Goal: Information Seeking & Learning: Learn about a topic

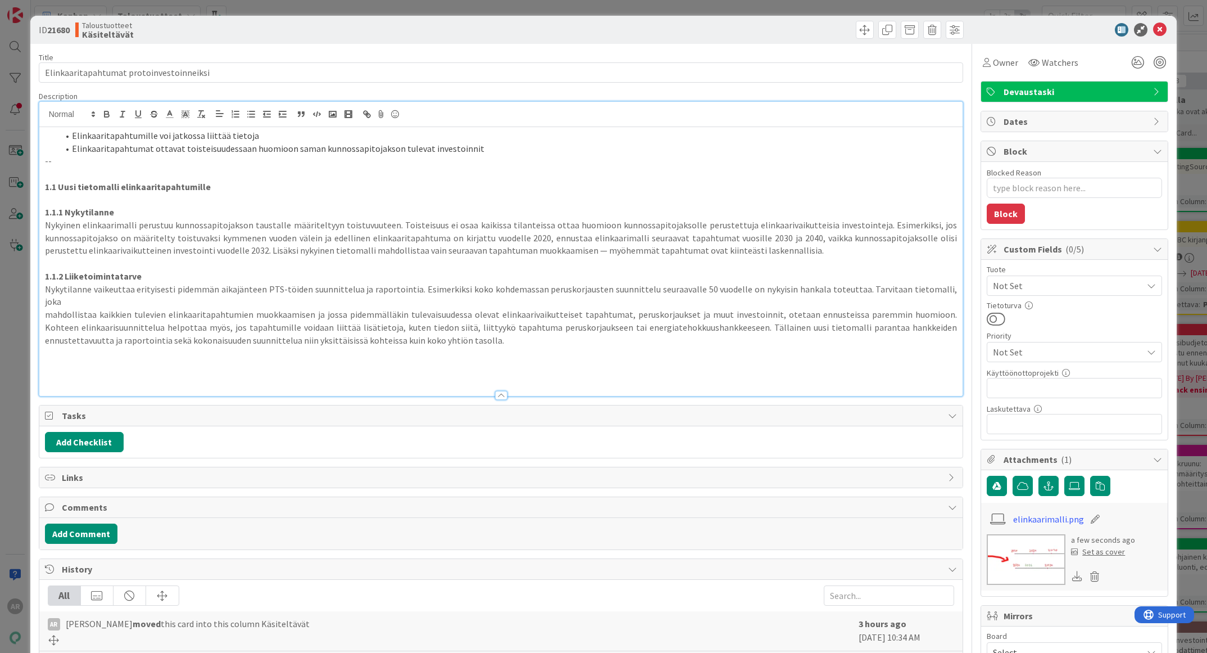
scroll to position [0, 47]
click at [13, 360] on div "ID 21680 Taloustuotteet Käsiteltävät Title 40 / 128 Elinkaaritapahtumat protoin…" at bounding box center [603, 326] width 1207 height 653
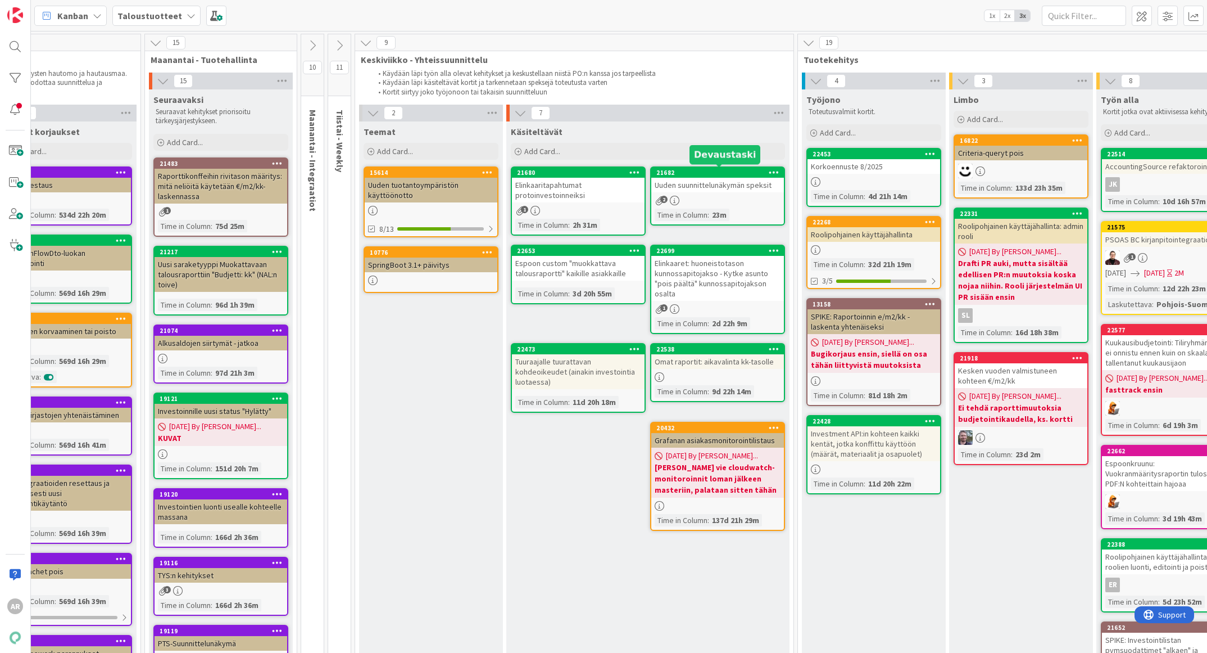
click at [710, 180] on div "Uuden suunnittelunäkymän speksit" at bounding box center [717, 185] width 133 height 15
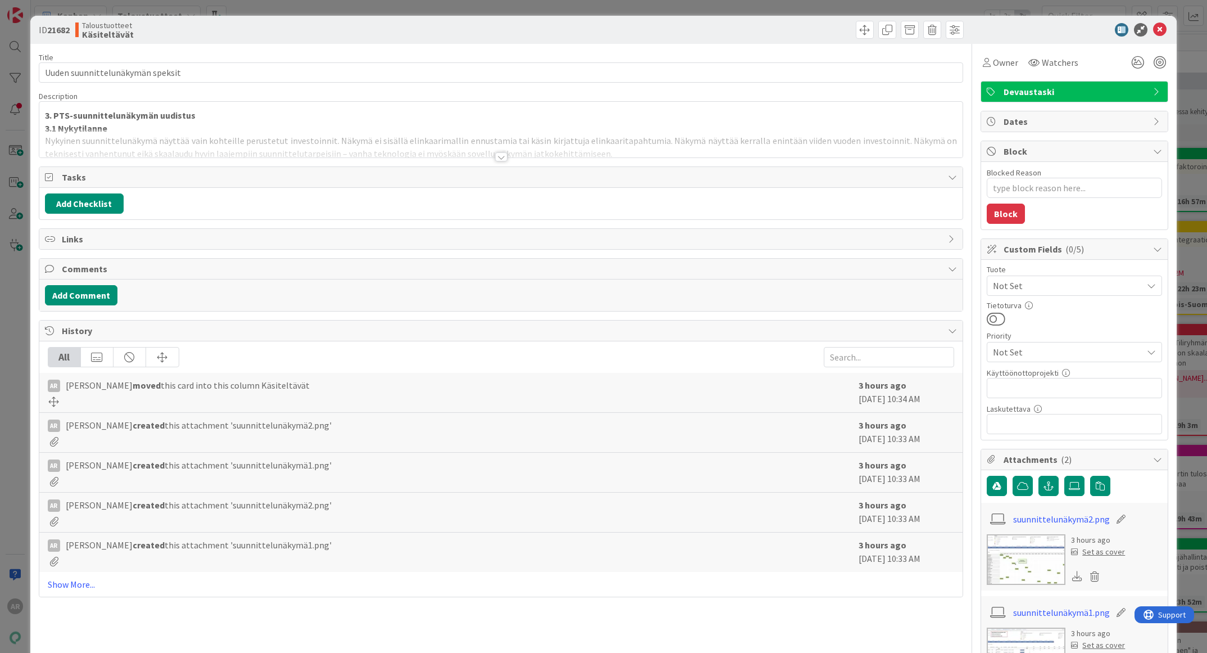
click at [499, 157] on div at bounding box center [501, 156] width 12 height 9
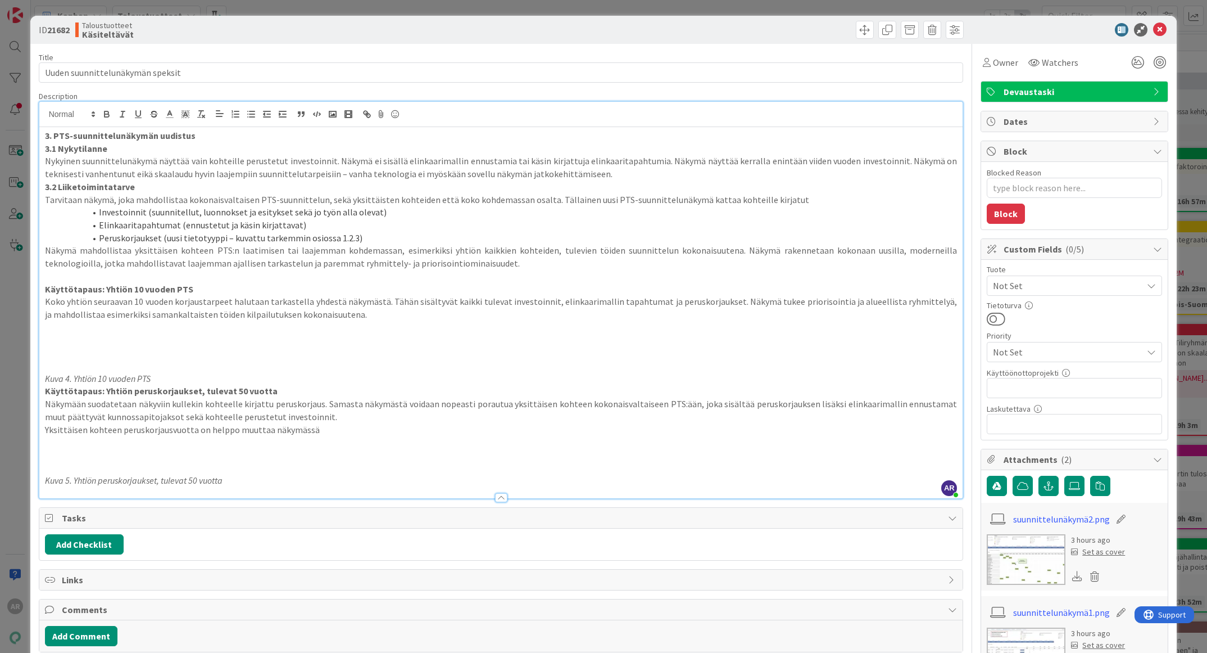
click at [392, 241] on li "Peruskorjaukset (uusi tietotyyppi – kuvattu tarkemmin osiossa 1.2.3)" at bounding box center [507, 238] width 899 height 13
click at [379, 232] on li "Peruskorjaukset (uusi tietotyyppi – kuvattu tarkemmin osiossa 1.2.3)" at bounding box center [507, 238] width 899 height 13
click at [356, 219] on li "Elinkaaritapahtumat (ennustetut ja käsin kirjattavat)" at bounding box center [507, 225] width 899 height 13
click at [391, 211] on li "Investoinnit (suunnitellut, luonnokset ja esitykset sekä jo työn alla olevat)" at bounding box center [507, 212] width 899 height 13
click at [382, 237] on li "Peruskorjaukset (uusi tietotyyppi – kuvattu tarkemmin osiossa 1.2.3)" at bounding box center [507, 238] width 899 height 13
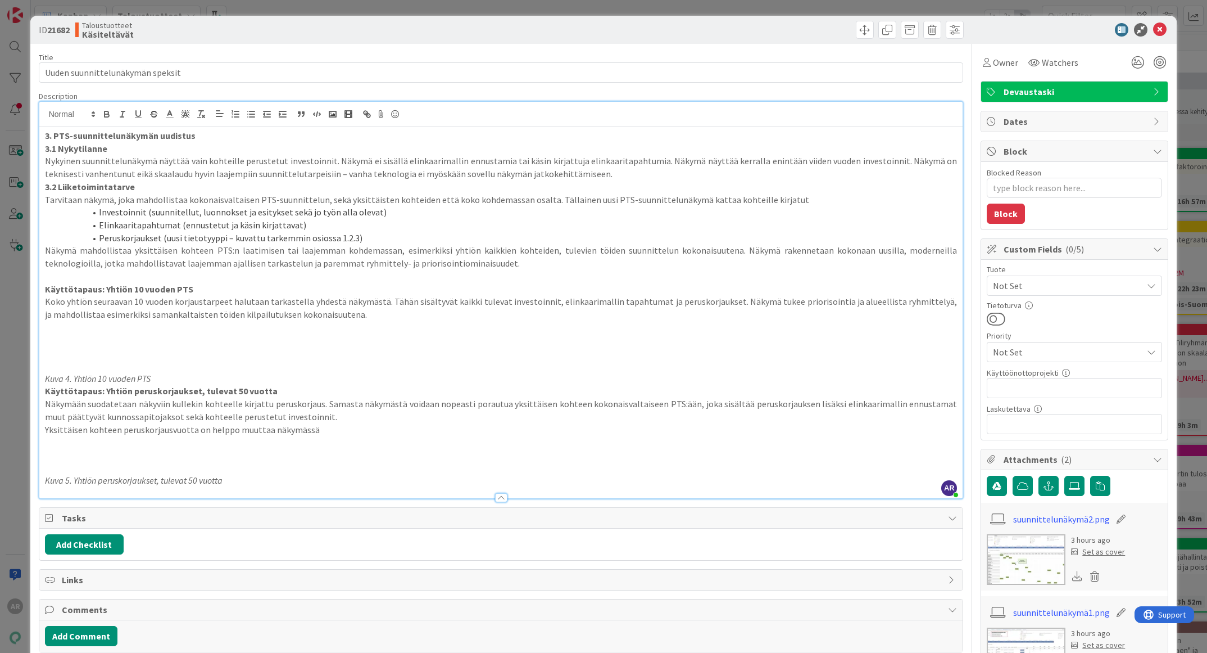
click at [372, 225] on li "Elinkaaritapahtumat (ennustetut ja käsin kirjattavat)" at bounding box center [507, 225] width 899 height 13
click at [374, 236] on li "Peruskorjaukset (uusi tietotyyppi – kuvattu tarkemmin osiossa 1.2.3)" at bounding box center [507, 238] width 899 height 13
click at [366, 224] on li "Elinkaaritapahtumat (ennustetut ja käsin kirjattavat)" at bounding box center [507, 225] width 899 height 13
click at [384, 234] on li "Peruskorjaukset (uusi tietotyyppi – kuvattu tarkemmin osiossa 1.2.3)" at bounding box center [507, 238] width 899 height 13
click at [505, 198] on p "Tarvitaan näkymä, joka mahdollistaa kokonaisvaltaisen PTS-suunnittelun, sekä yk…" at bounding box center [501, 199] width 913 height 13
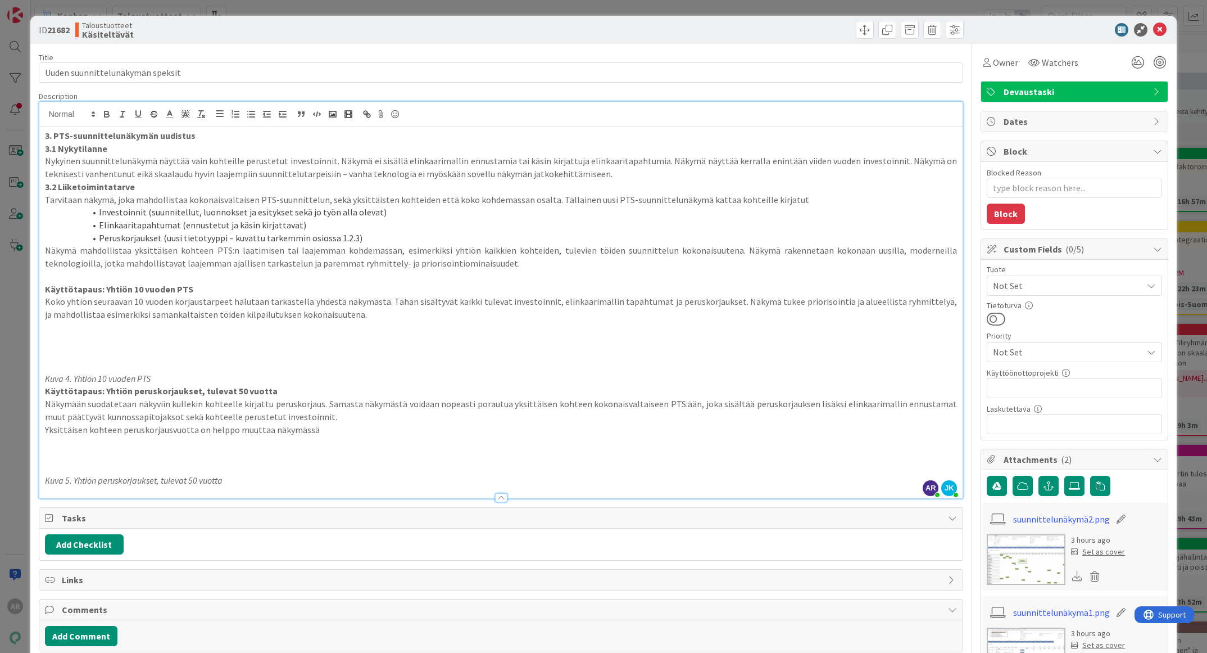
click at [481, 194] on p "Tarvitaan näkymä, joka mahdollistaa kokonaisvaltaisen PTS-suunnittelun, sekä yk…" at bounding box center [501, 199] width 913 height 13
click at [494, 197] on p "Tarvitaan näkymä, joka mahdollistaa kokonaisvaltaisen PTS-suunnittelun, sekä yk…" at bounding box center [501, 199] width 913 height 13
click at [511, 196] on p "Tarvitaan näkymä, joka mahdollistaa kokonaisvaltaisen PTS-suunnittelun, sekä yk…" at bounding box center [501, 199] width 913 height 13
click at [24, 384] on div "ID 21682 Taloustuotteet Käsiteltävät Title 32 / 128 Uuden suunnittelunäkymän sp…" at bounding box center [603, 326] width 1207 height 653
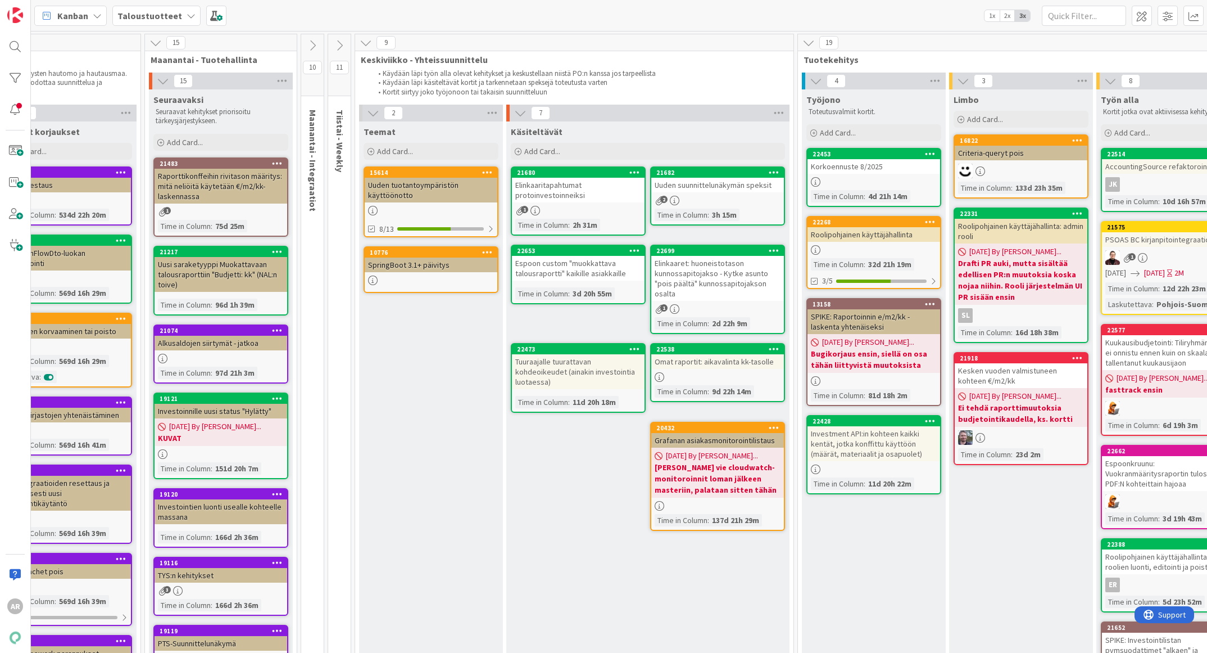
click at [590, 269] on div "Espoon custom "muokkattava talousraportti" kaikille asiakkaille" at bounding box center [578, 268] width 133 height 25
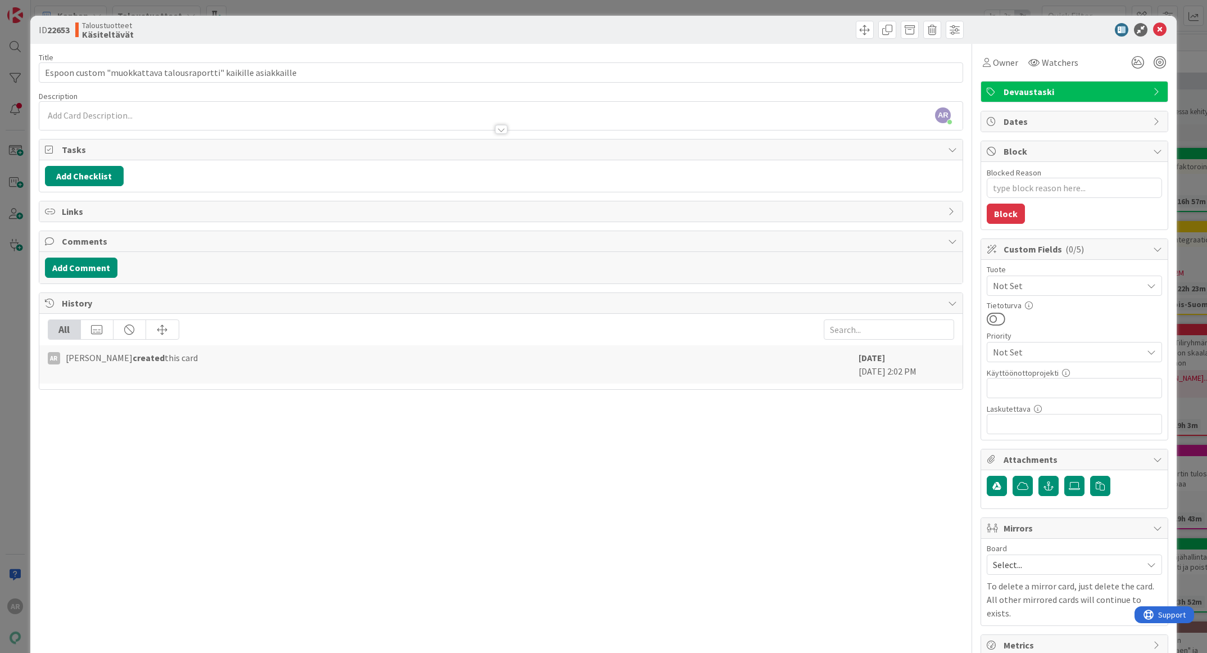
click at [7, 393] on div "ID 22653 Taloustuotteet Käsiteltävät Title 63 / 128 Espoon custom "muokkattava …" at bounding box center [603, 326] width 1207 height 653
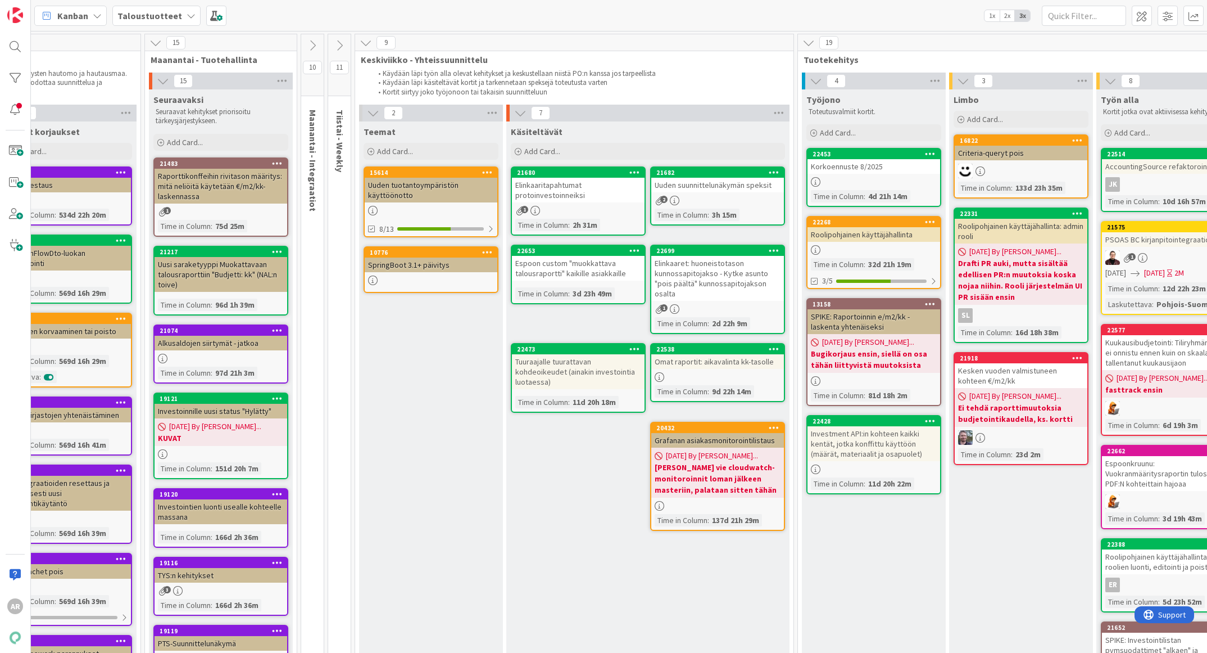
click at [715, 268] on div "Elinkaaret: huoneistotason kunnossapitojakso - Kytke asunto "pois päältä" kunno…" at bounding box center [717, 278] width 133 height 45
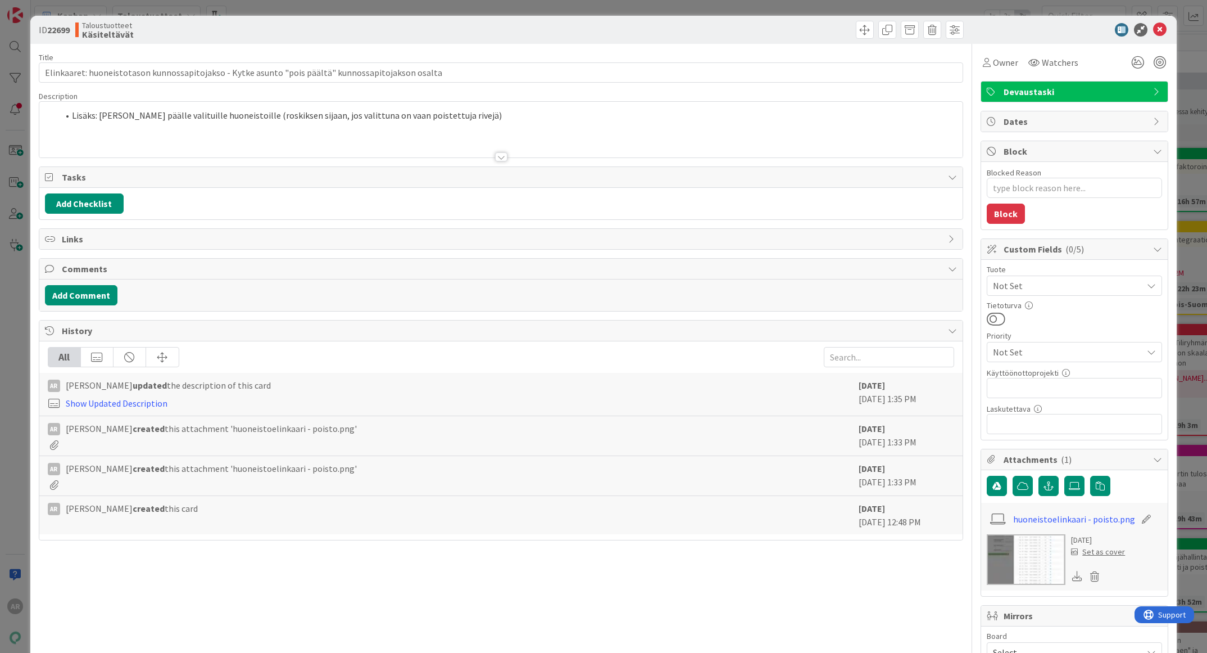
click at [501, 152] on div at bounding box center [501, 143] width 924 height 29
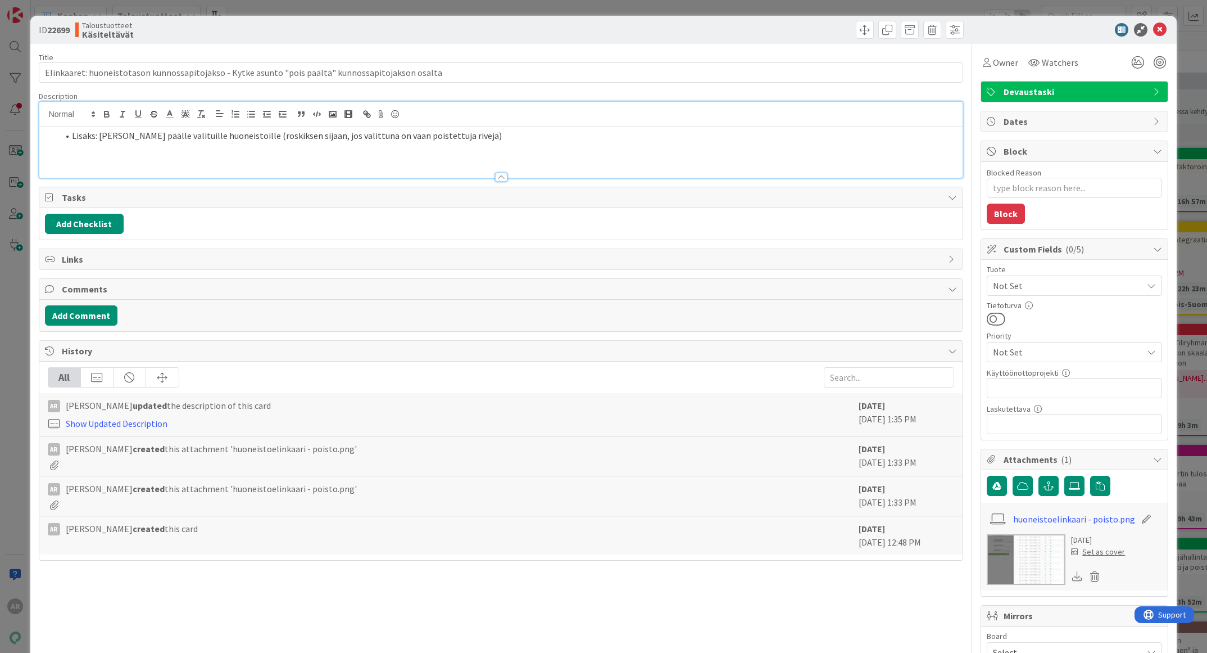
click at [428, 166] on div at bounding box center [501, 172] width 924 height 12
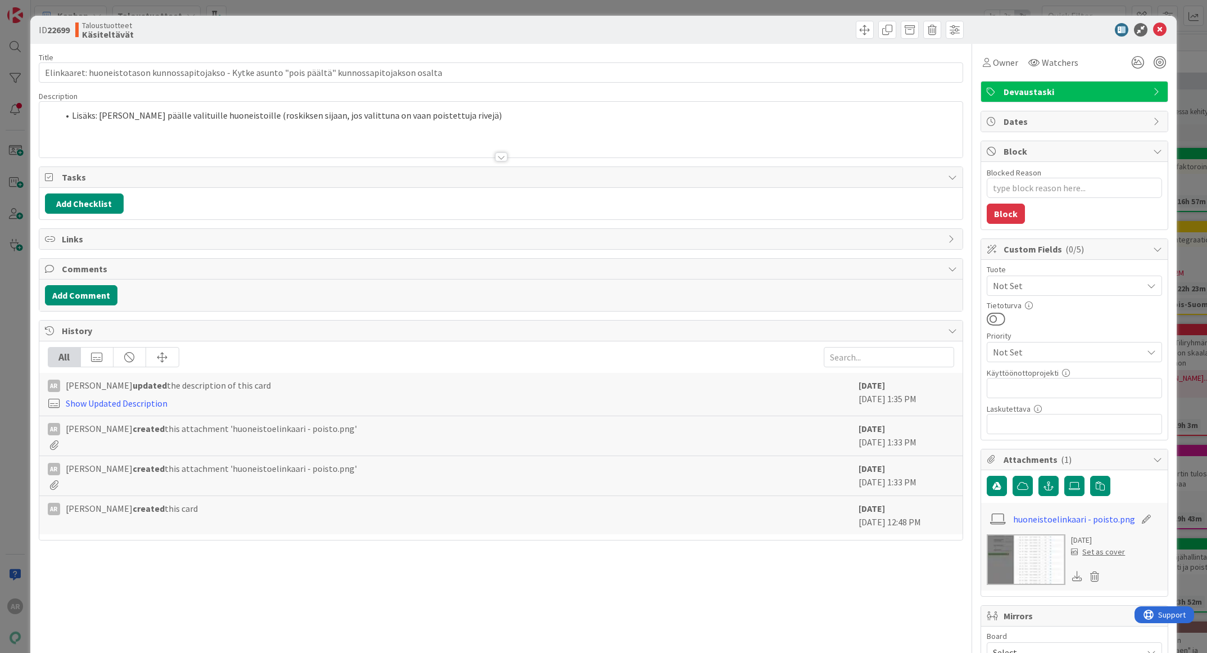
click at [437, 143] on div at bounding box center [501, 143] width 924 height 29
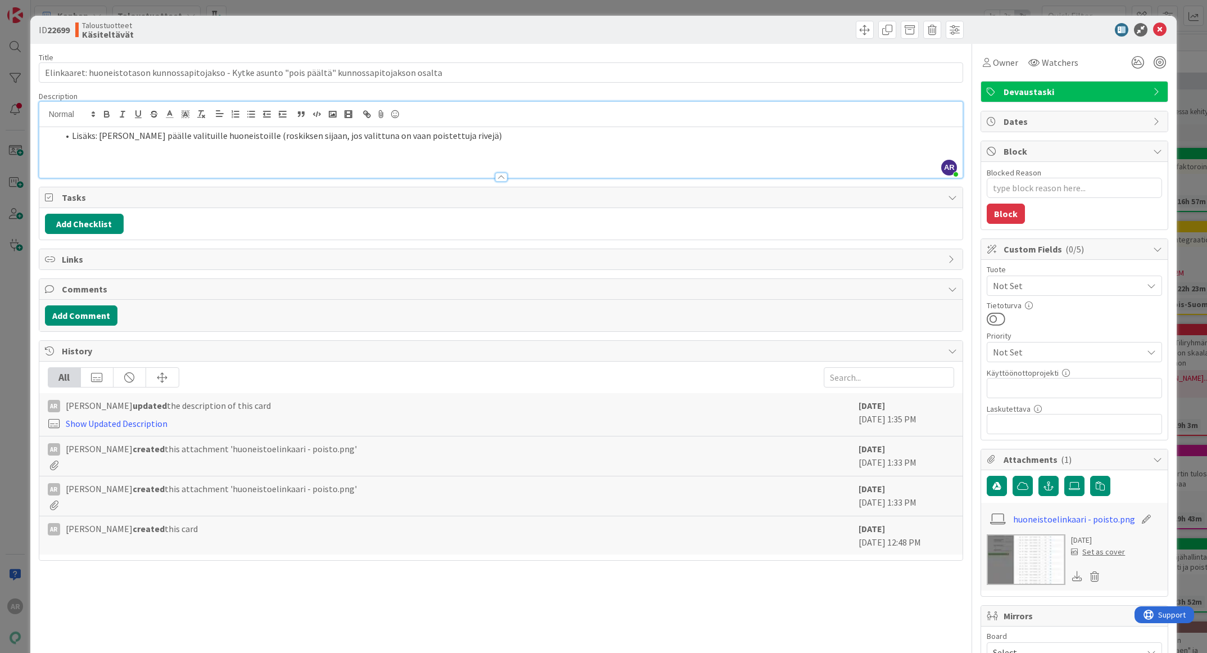
click at [436, 147] on div "Lisäks: [PERSON_NAME] päälle valituille huoneistoille (roskiksen sijaan, jos va…" at bounding box center [501, 152] width 924 height 51
click at [468, 137] on li "Lisäks: [PERSON_NAME] päälle valituille huoneistoille (roskiksen sijaan, jos va…" at bounding box center [507, 135] width 899 height 13
click at [159, 147] on div "Lisäks: [PERSON_NAME] päälle valituille huoneistoille (roskiksen sijaan, jos va…" at bounding box center [501, 152] width 924 height 51
click at [147, 162] on div "Lisäks: [PERSON_NAME] päälle valituille huoneistoille (roskiksen sijaan, jos va…" at bounding box center [501, 152] width 924 height 51
click at [466, 143] on div "Lisäks: [PERSON_NAME] päälle valituille huoneistoille (roskiksen sijaan, jos va…" at bounding box center [501, 152] width 924 height 51
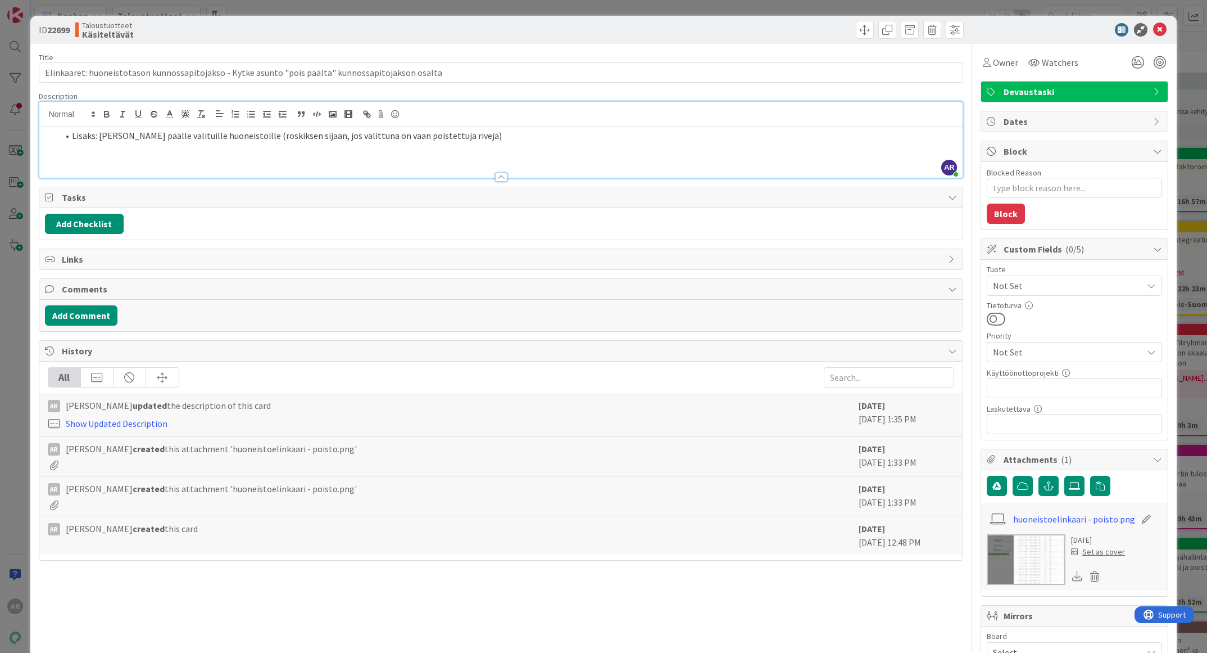
click at [1021, 569] on img at bounding box center [1026, 559] width 79 height 51
type textarea "x"
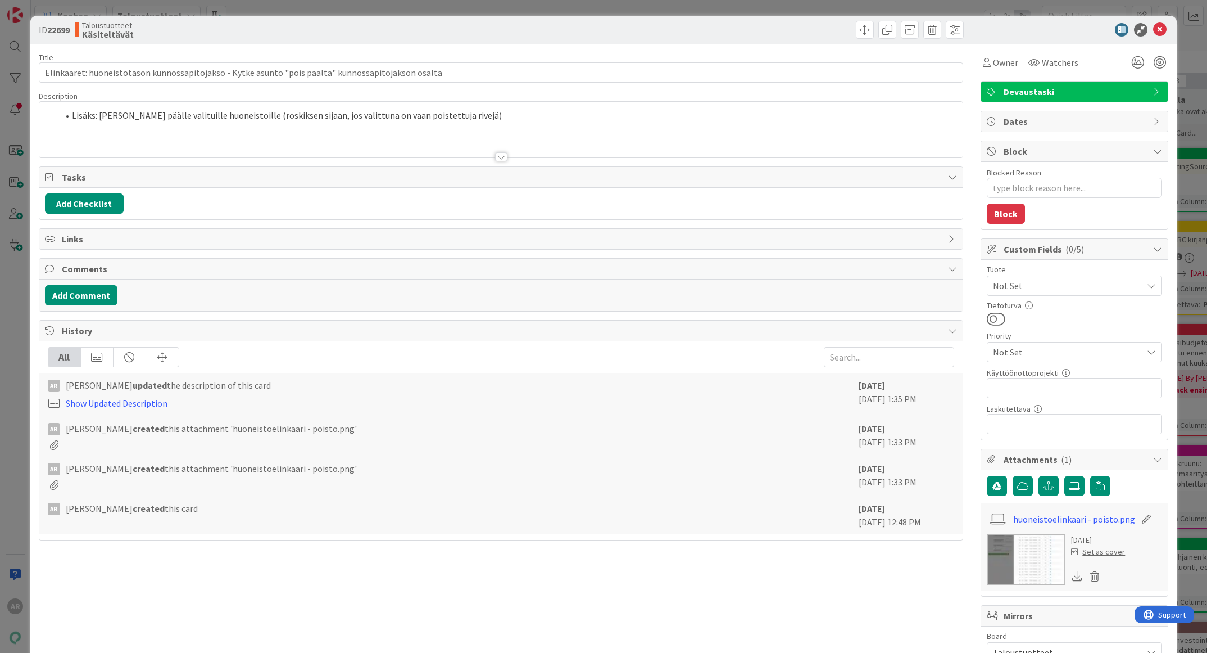
click at [1025, 568] on img at bounding box center [1026, 559] width 79 height 51
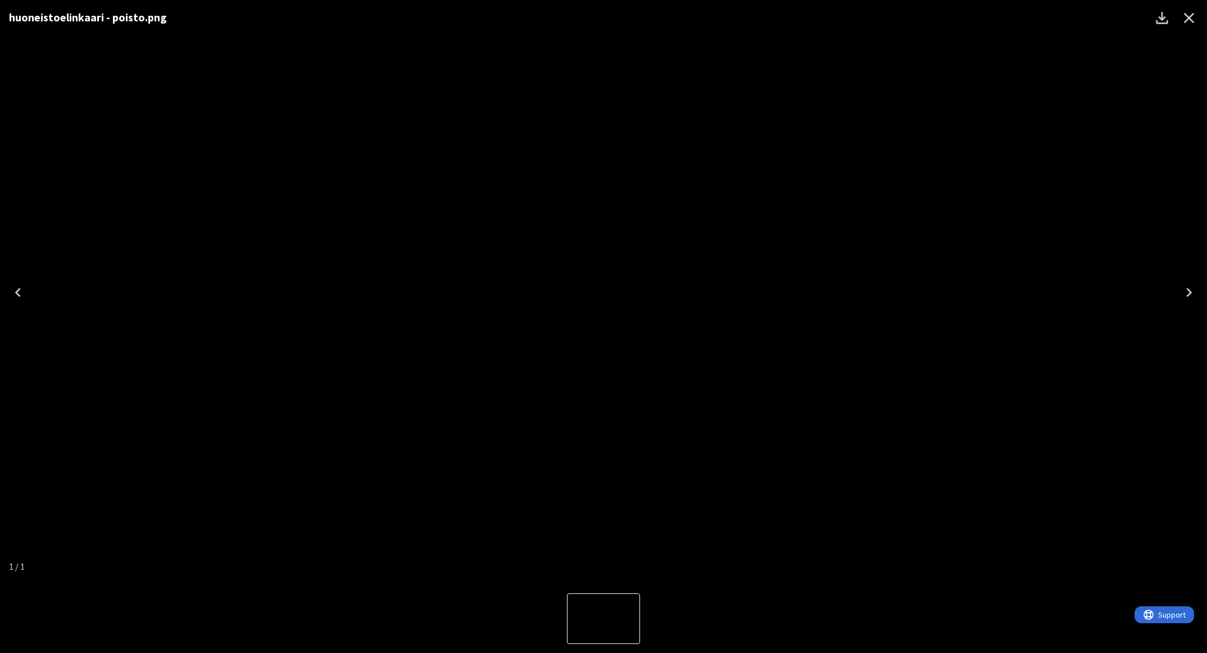
click at [1189, 17] on icon "Close" at bounding box center [1189, 18] width 11 height 11
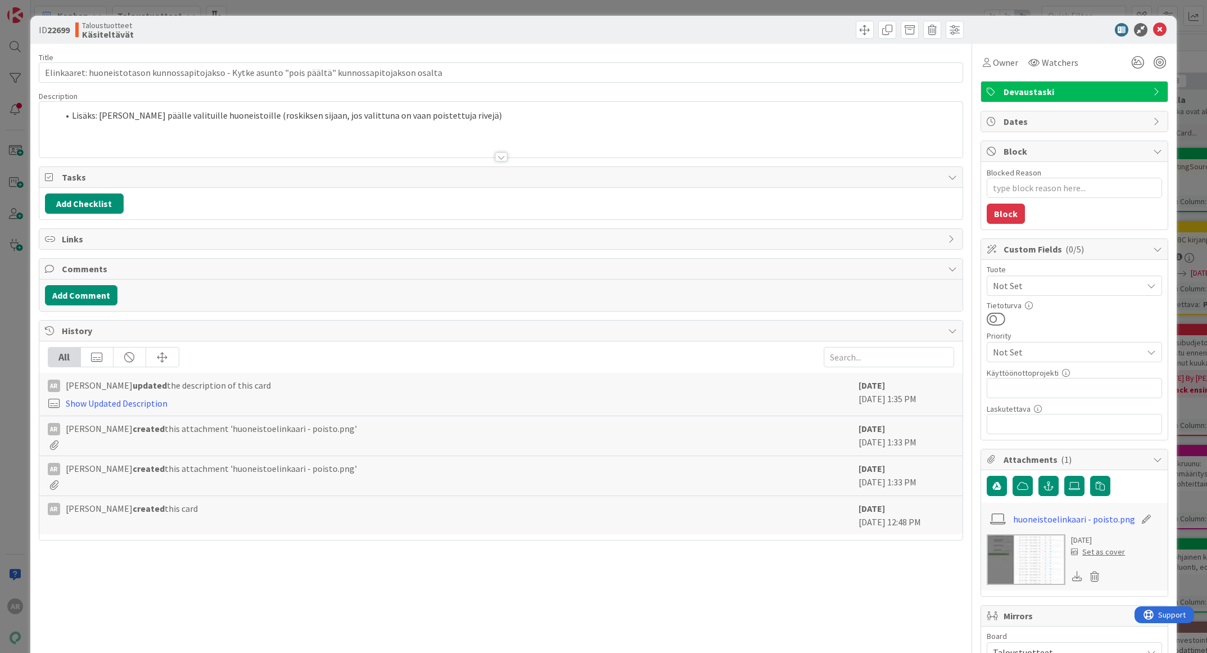
click at [0, 360] on div "ID 22699 Taloustuotteet Käsiteltävät Title 99 / 128 Elinkaaret: huoneistotason …" at bounding box center [603, 326] width 1207 height 653
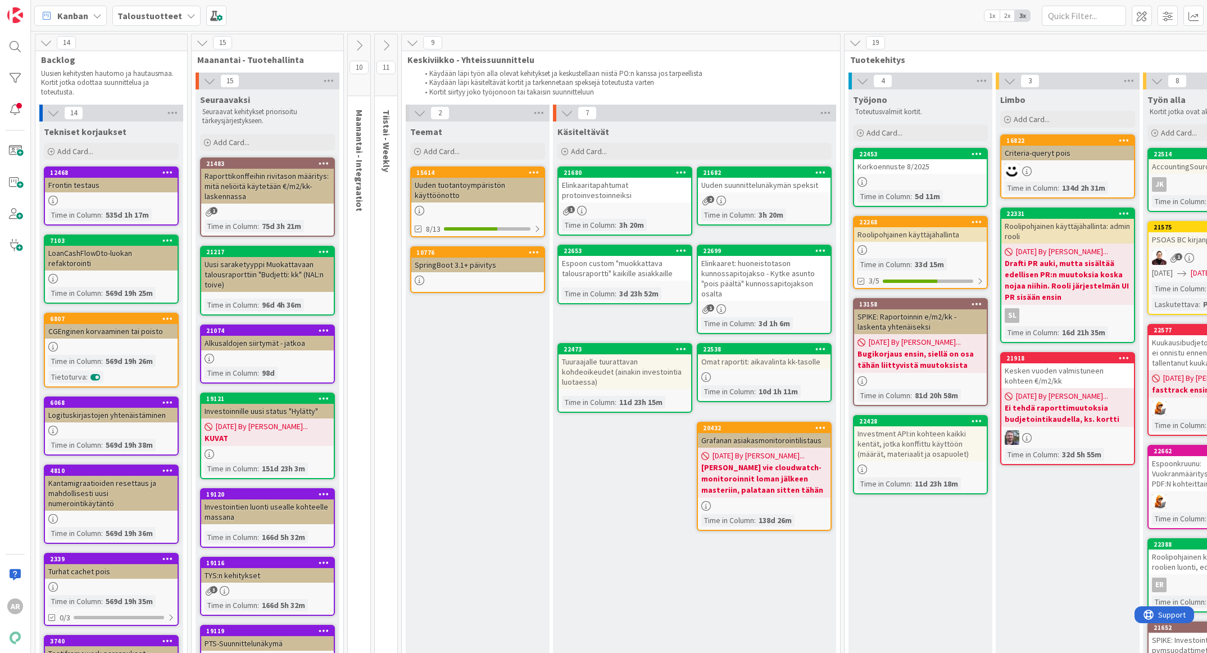
click at [601, 355] on div "Tuuraajalle tuurattavan kohdeoikeudet (ainakin investointia luotaessa)" at bounding box center [625, 371] width 133 height 35
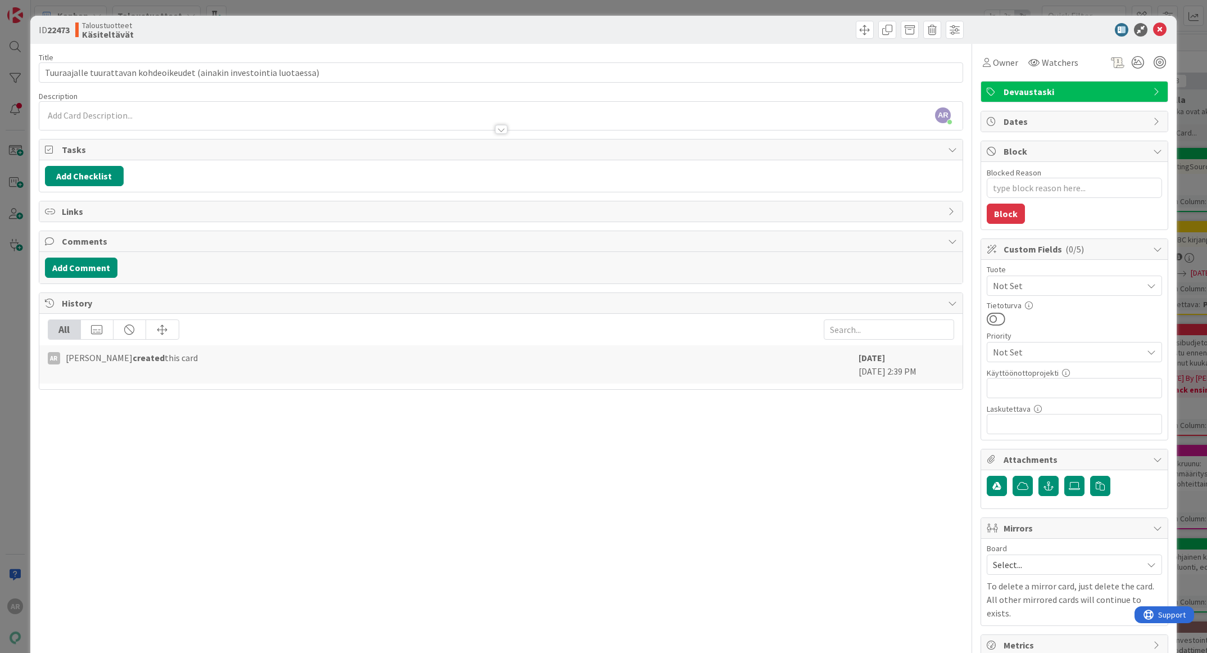
click at [14, 325] on div "ID 22473 Taloustuotteet Käsiteltävät Title 70 / 128 Tuuraajalle tuurattavan koh…" at bounding box center [603, 326] width 1207 height 653
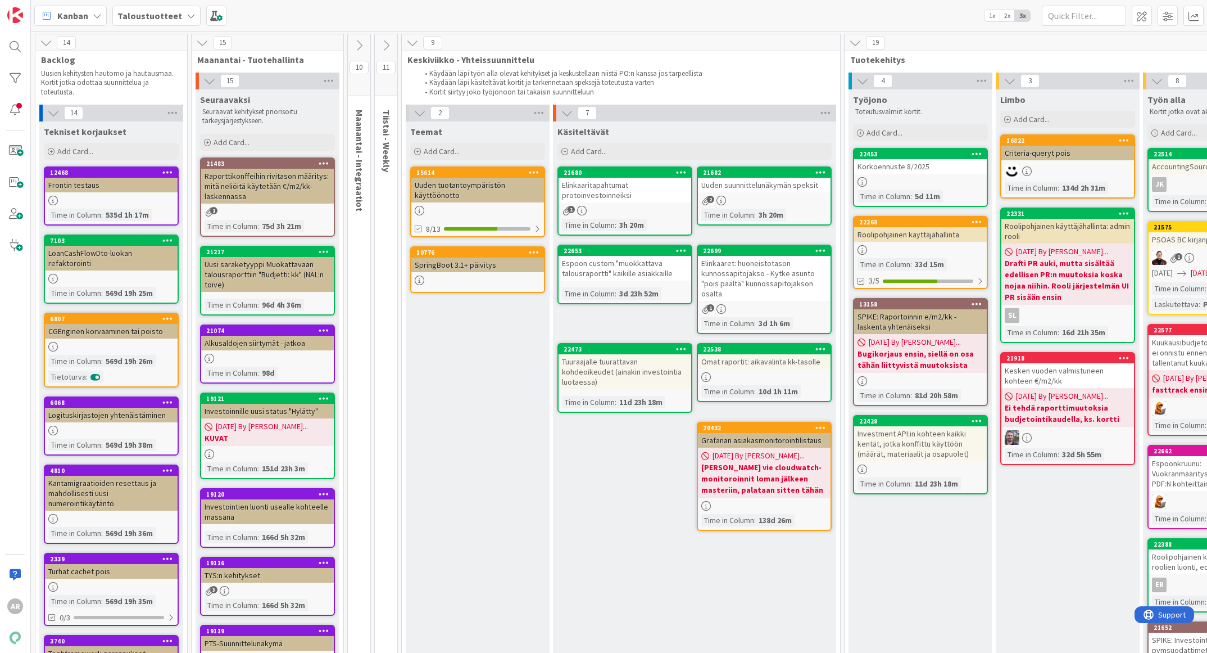
click at [749, 368] on link "22538 Omat raportit: aikavalinta kk-tasolle Time in Column : 10d 1h 11m" at bounding box center [764, 372] width 135 height 59
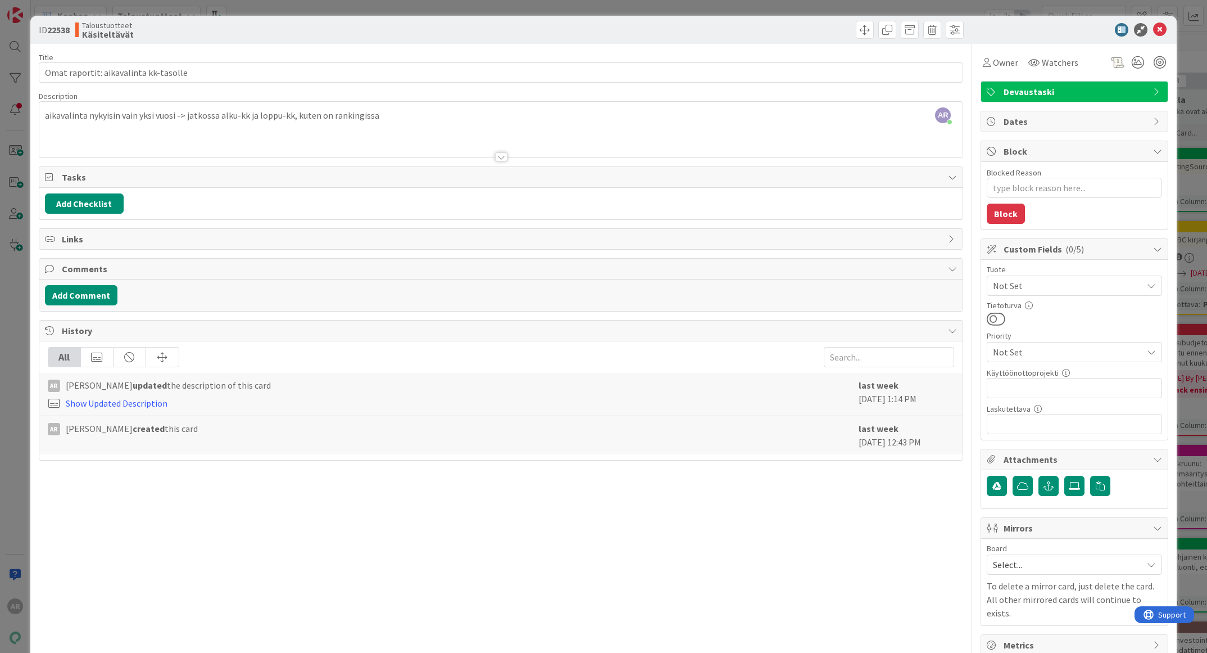
click at [7, 378] on div "ID 22538 Taloustuotteet Käsiteltävät Title 37 / 128 Omat raportit: aikavalinta …" at bounding box center [603, 326] width 1207 height 653
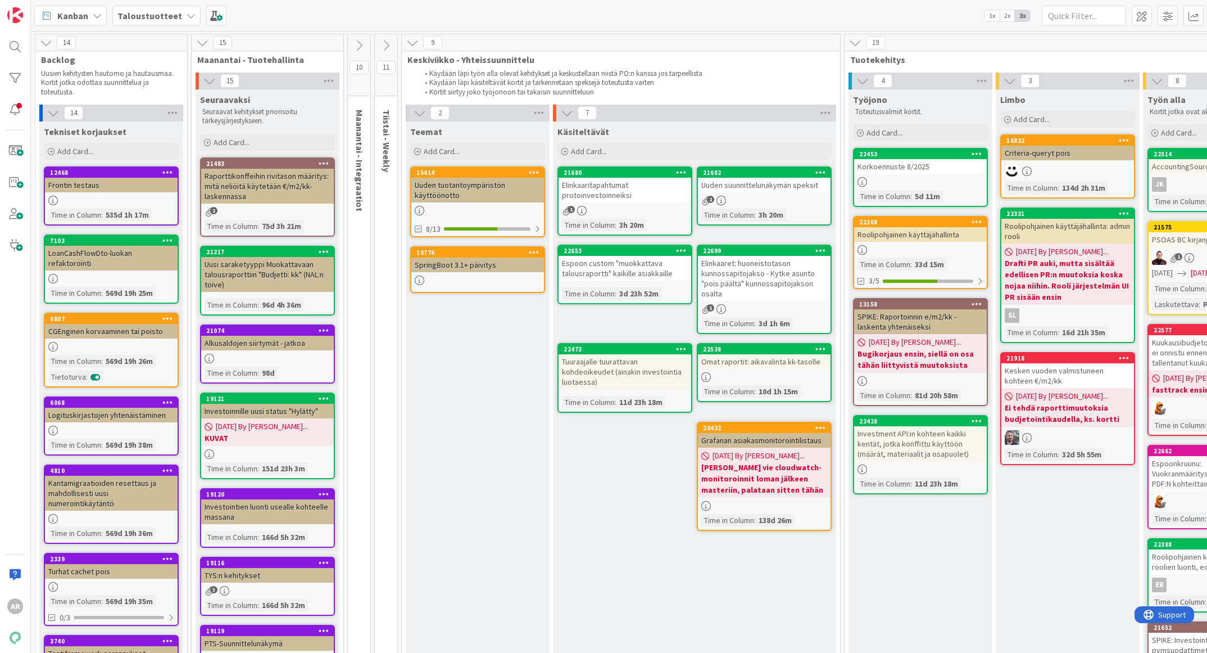
click at [631, 185] on div "Elinkaaritapahtumat protoinvestoinneiksi" at bounding box center [625, 190] width 133 height 25
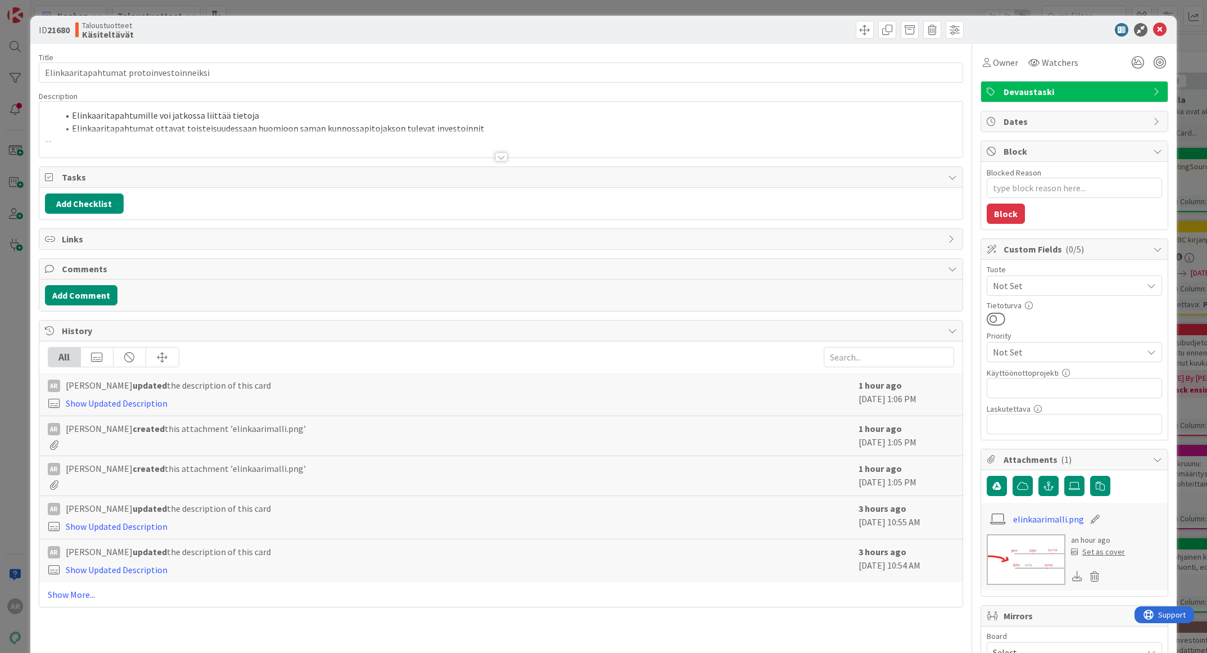
click at [495, 153] on div at bounding box center [501, 156] width 12 height 9
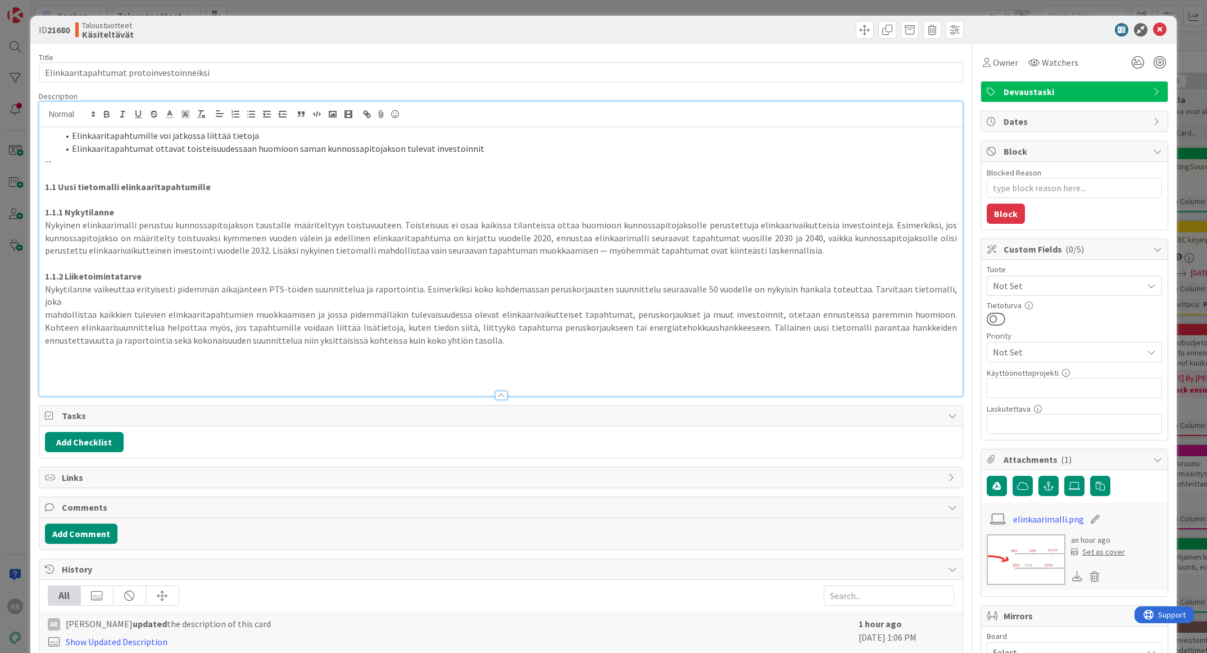
click at [319, 245] on p "Nykyinen elinkaarimalli perustuu kunnossapitojakson taustalle määriteltyyn tois…" at bounding box center [501, 238] width 913 height 38
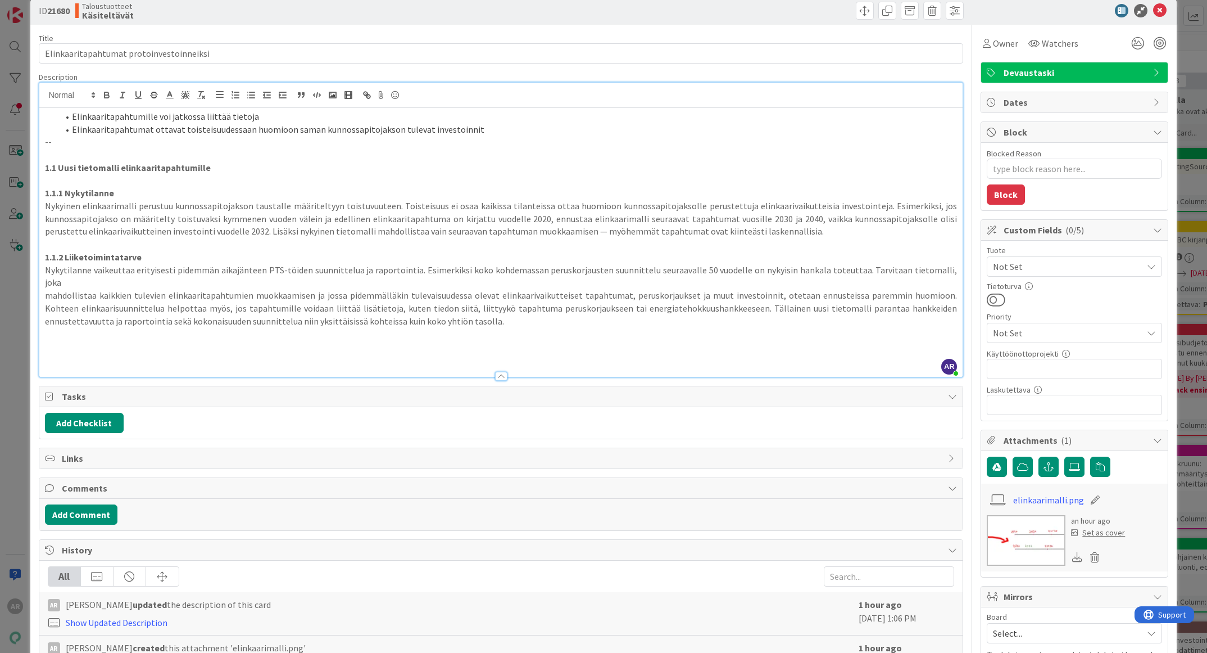
scroll to position [84, 0]
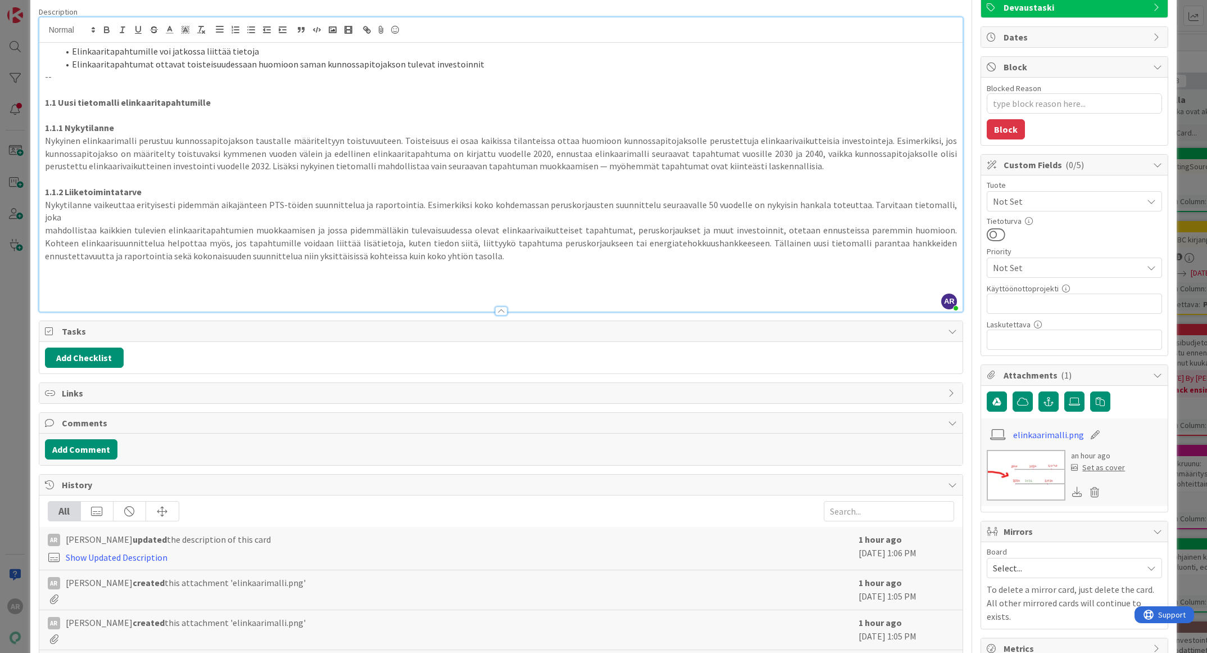
click at [1010, 457] on img at bounding box center [1026, 475] width 79 height 51
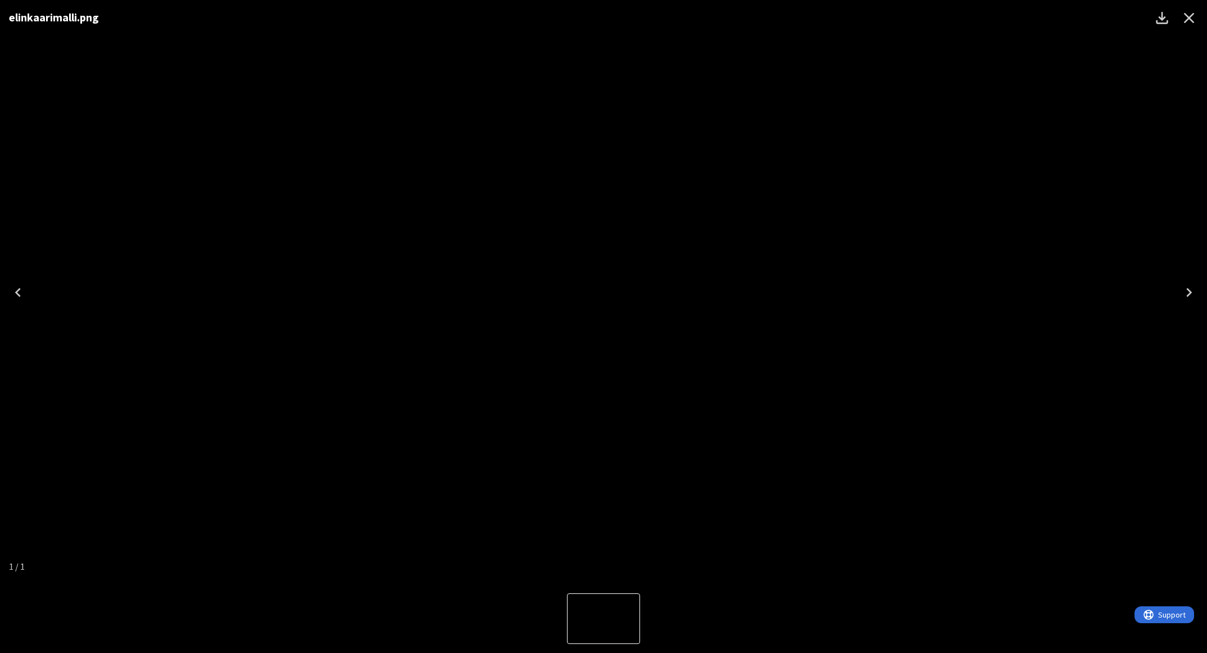
click at [1191, 15] on icon "Close" at bounding box center [1189, 18] width 11 height 11
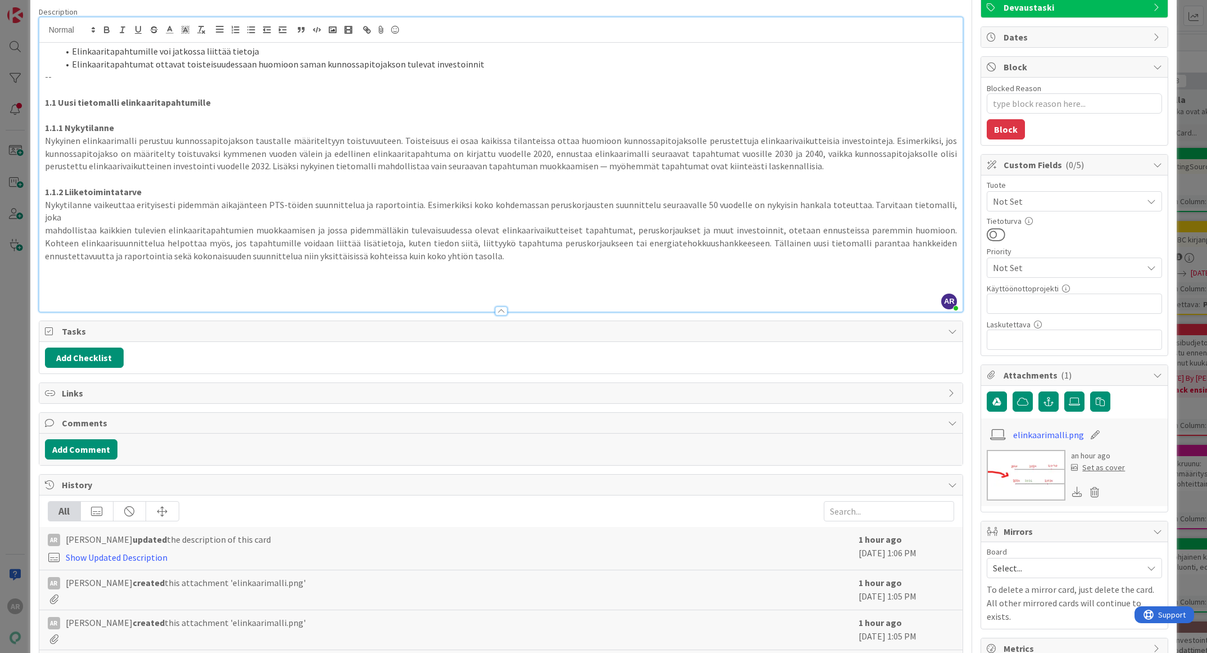
click at [13, 315] on div "ID 21680 Taloustuotteet Käsiteltävät Title 40 / 128 Elinkaaritapahtumat protoin…" at bounding box center [603, 326] width 1207 height 653
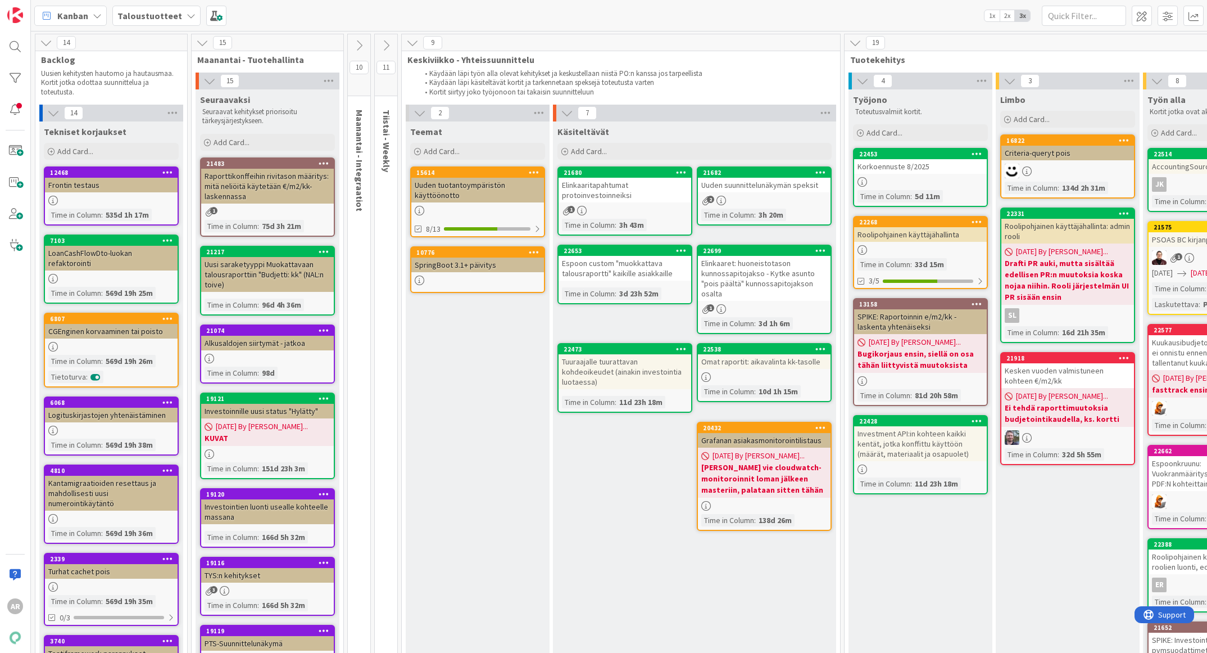
click at [757, 196] on div "2" at bounding box center [764, 201] width 133 height 10
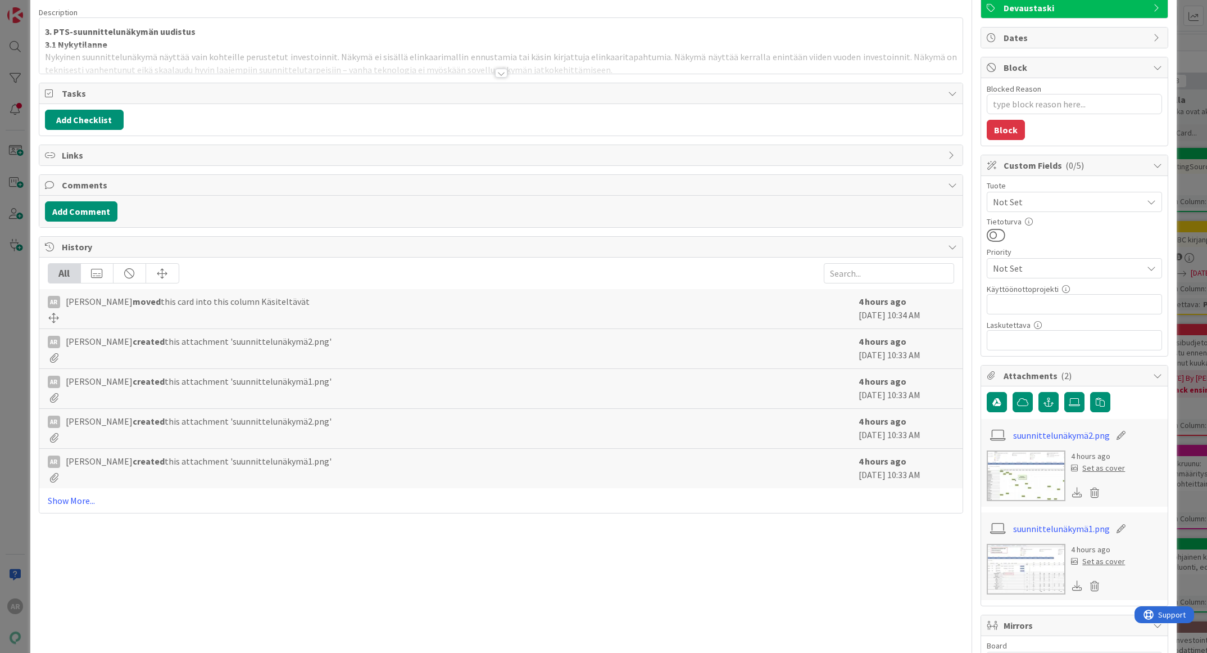
scroll to position [84, 0]
click at [1007, 468] on img at bounding box center [1026, 475] width 79 height 51
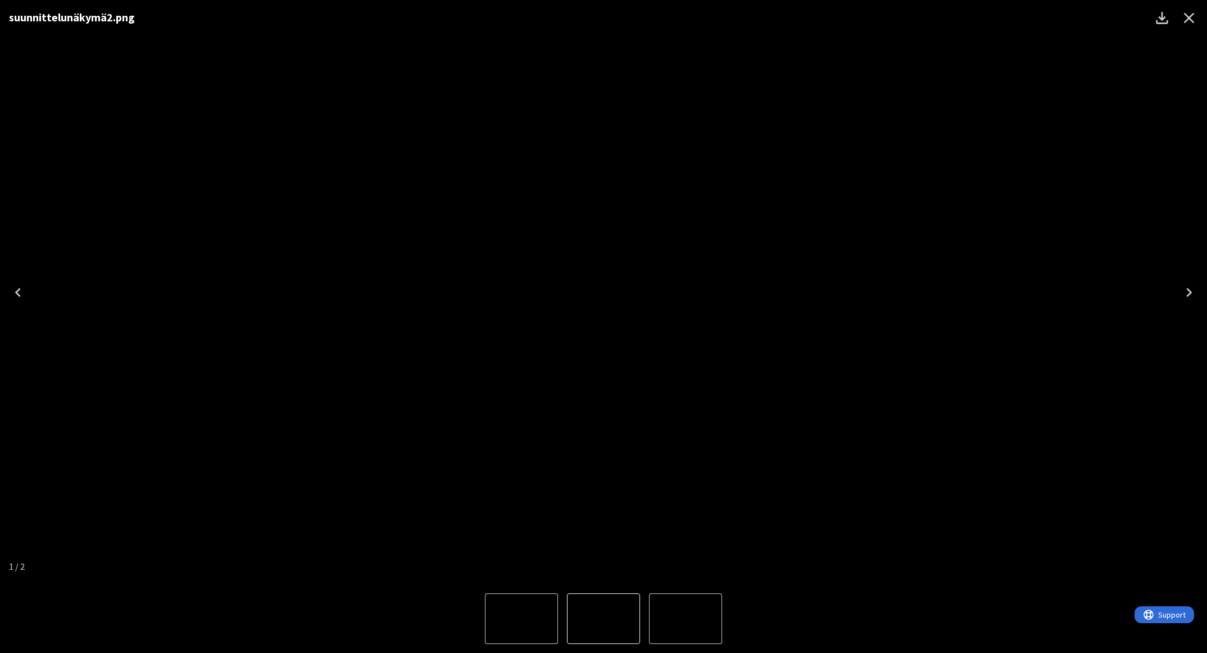
click at [1192, 12] on icon "Close" at bounding box center [1189, 18] width 18 height 18
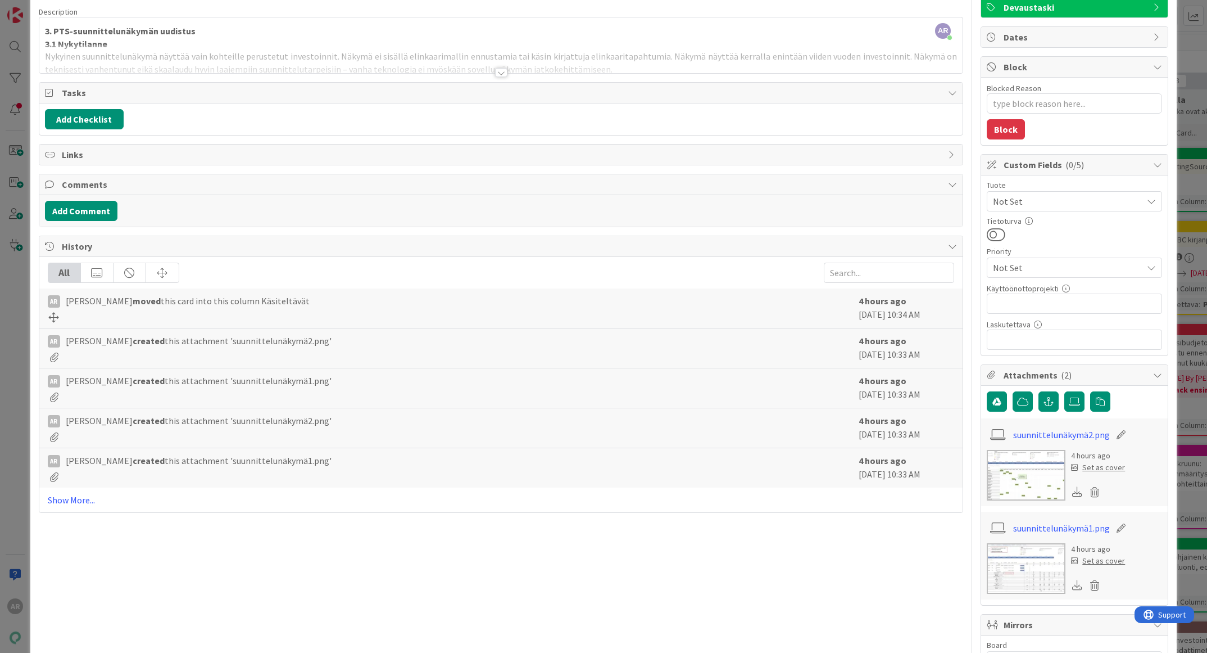
click at [1022, 556] on img at bounding box center [1026, 568] width 79 height 51
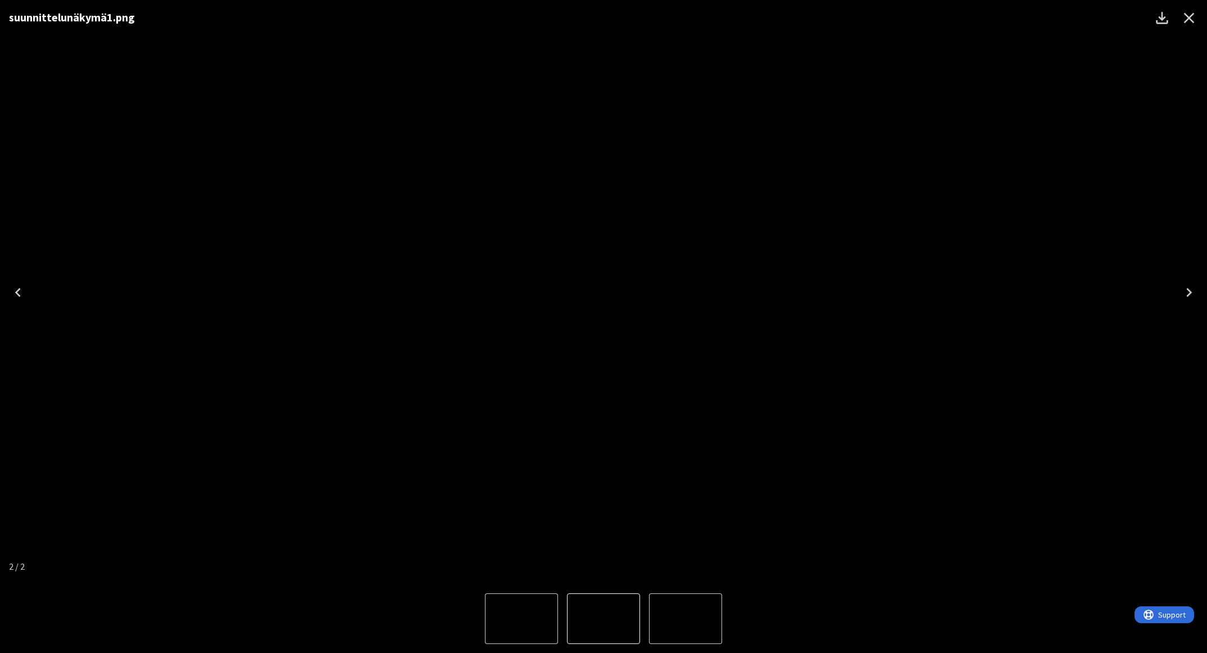
click at [522, 618] on img "1 of 2" at bounding box center [522, 618] width 0 height 0
click at [1102, 138] on div "suunnittelunäkymä2.png" at bounding box center [603, 292] width 1207 height 584
click at [1188, 16] on icon "Close" at bounding box center [1189, 18] width 11 height 11
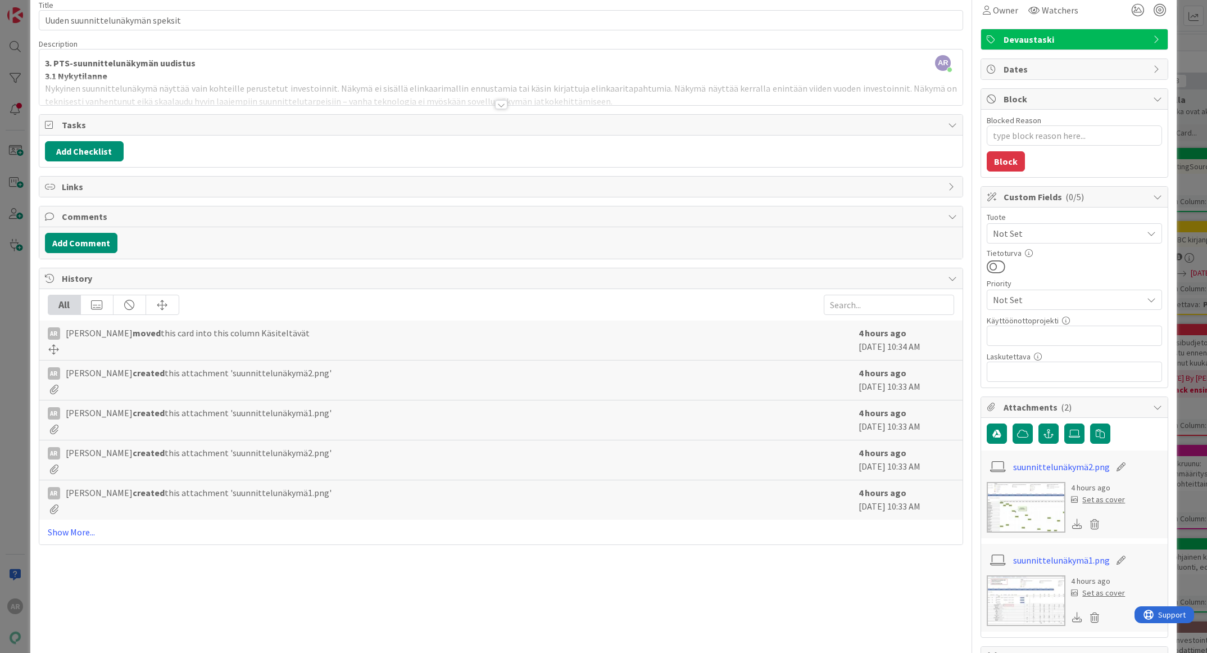
scroll to position [0, 0]
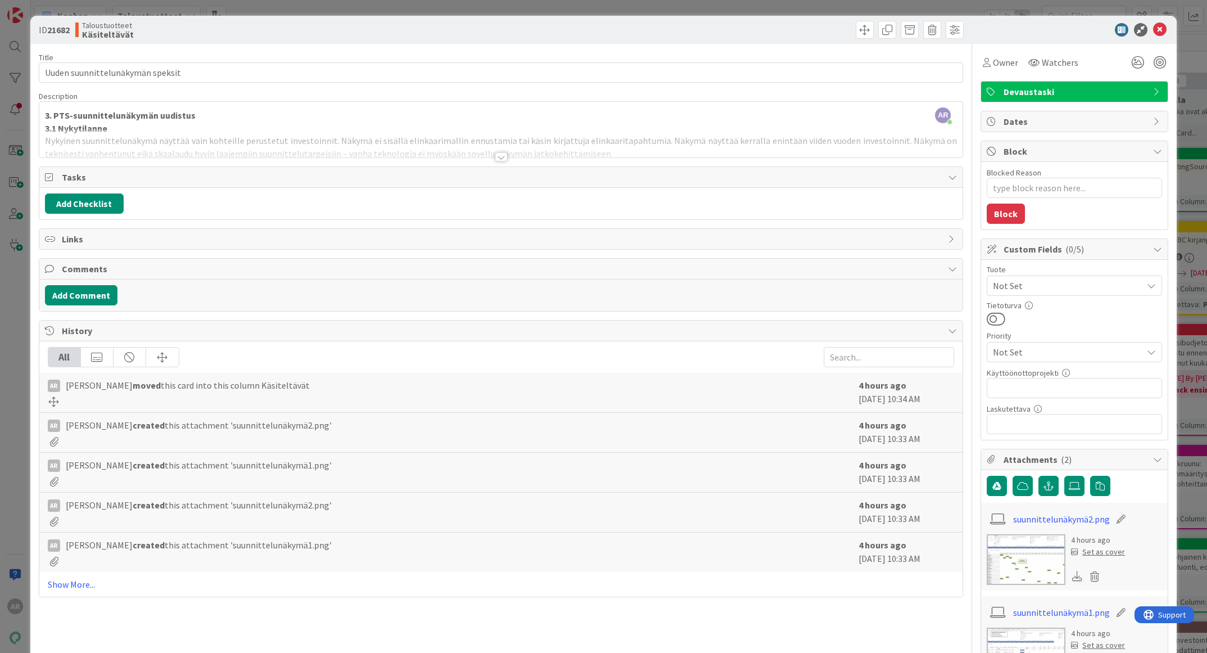
click at [499, 148] on div at bounding box center [501, 143] width 924 height 29
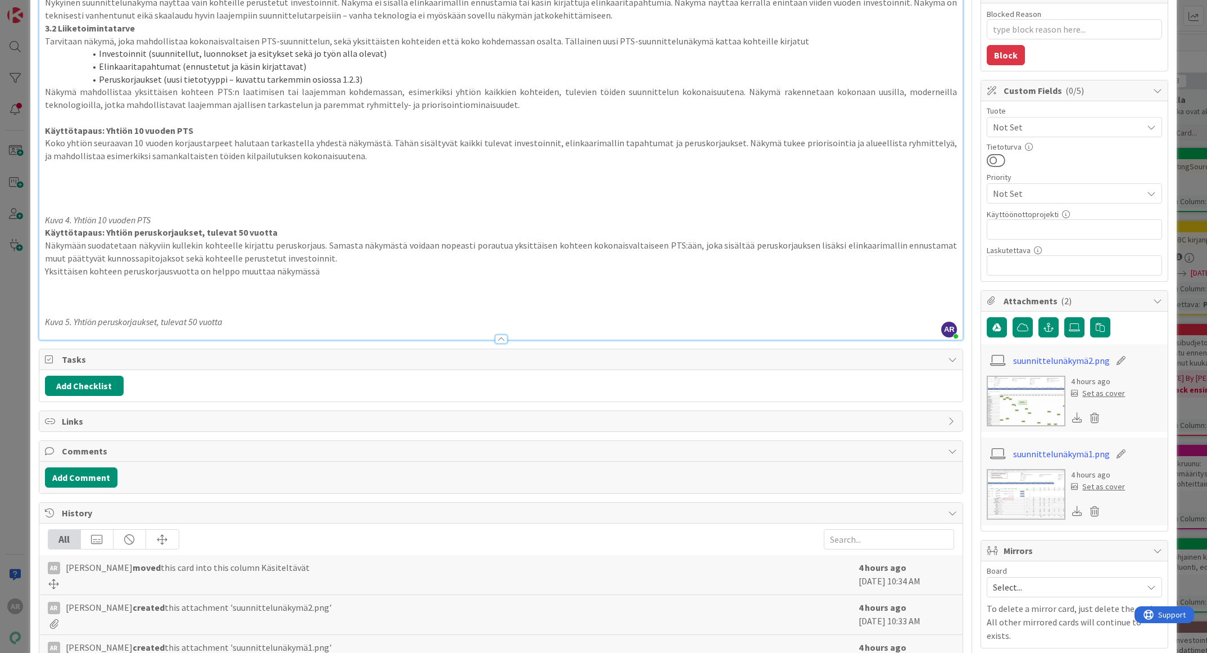
scroll to position [169, 0]
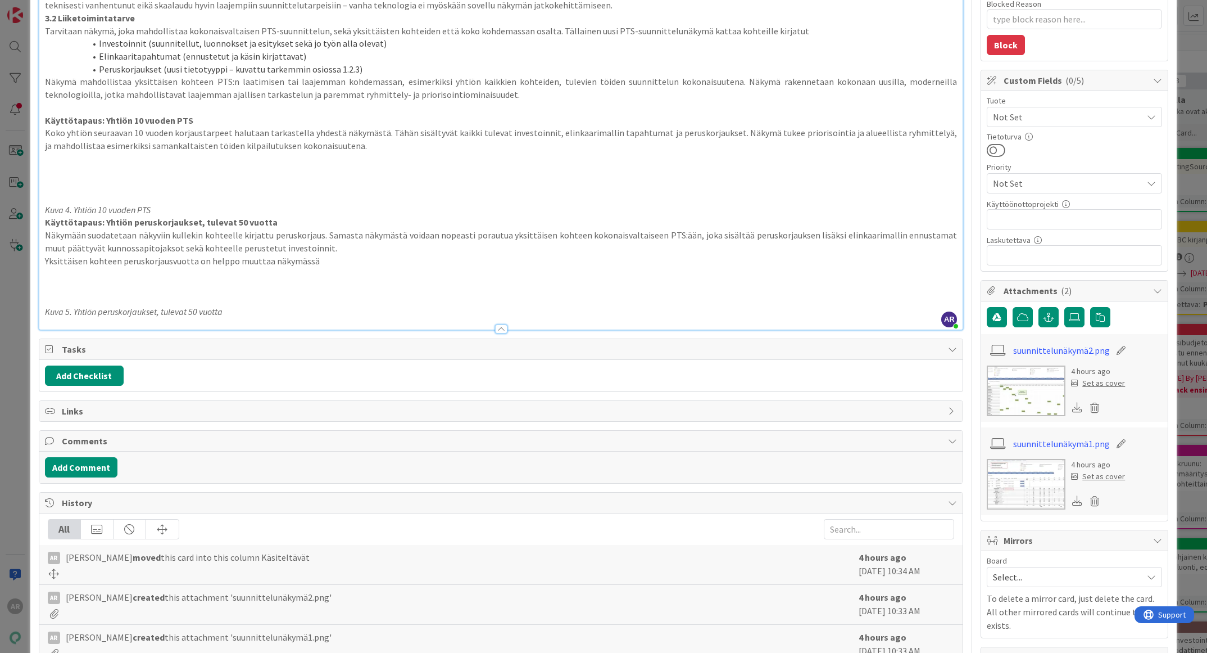
click at [998, 496] on img at bounding box center [1026, 484] width 79 height 51
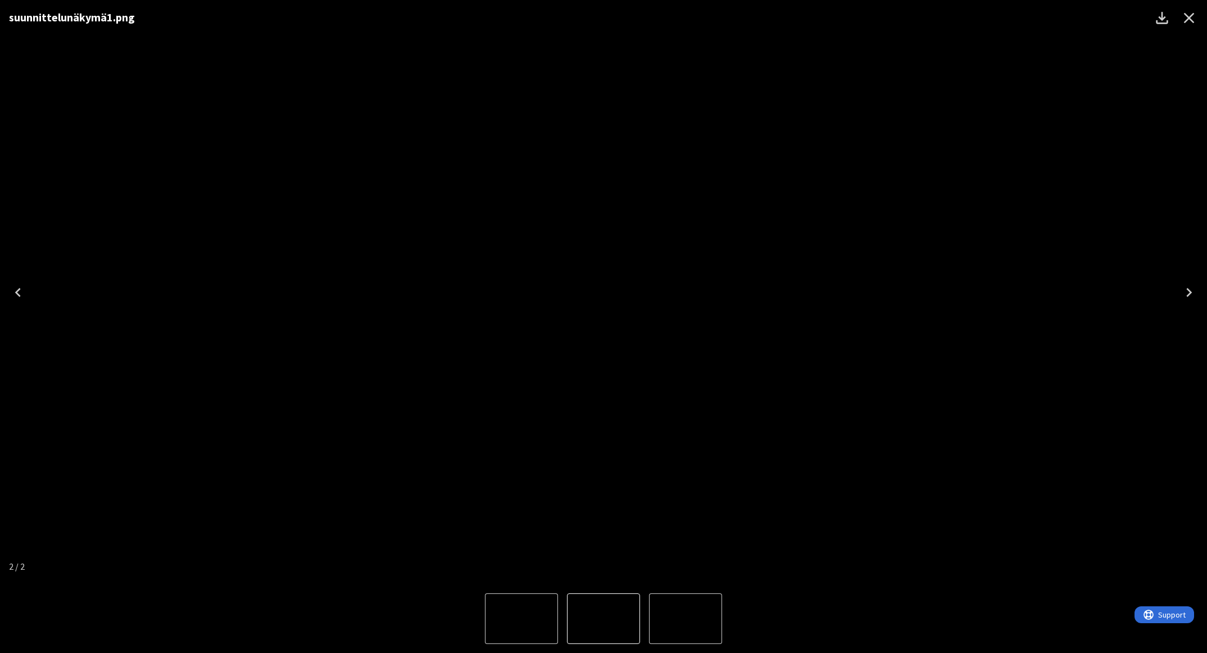
click at [1184, 17] on icon "Close" at bounding box center [1189, 18] width 18 height 18
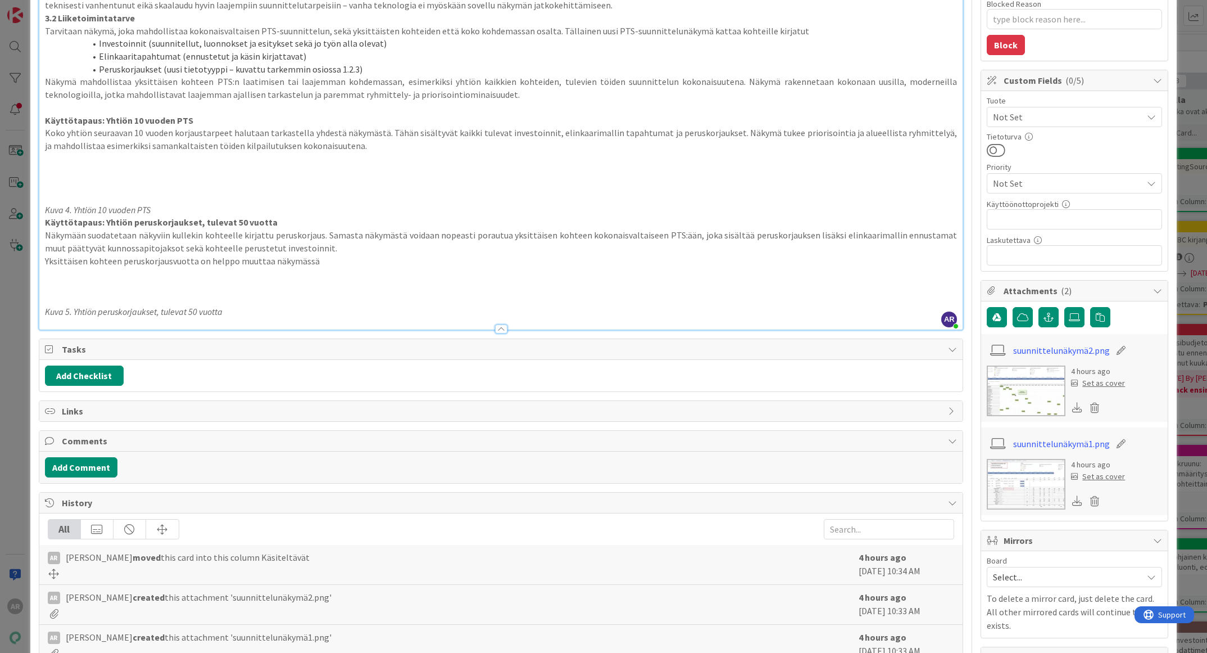
type textarea "x"
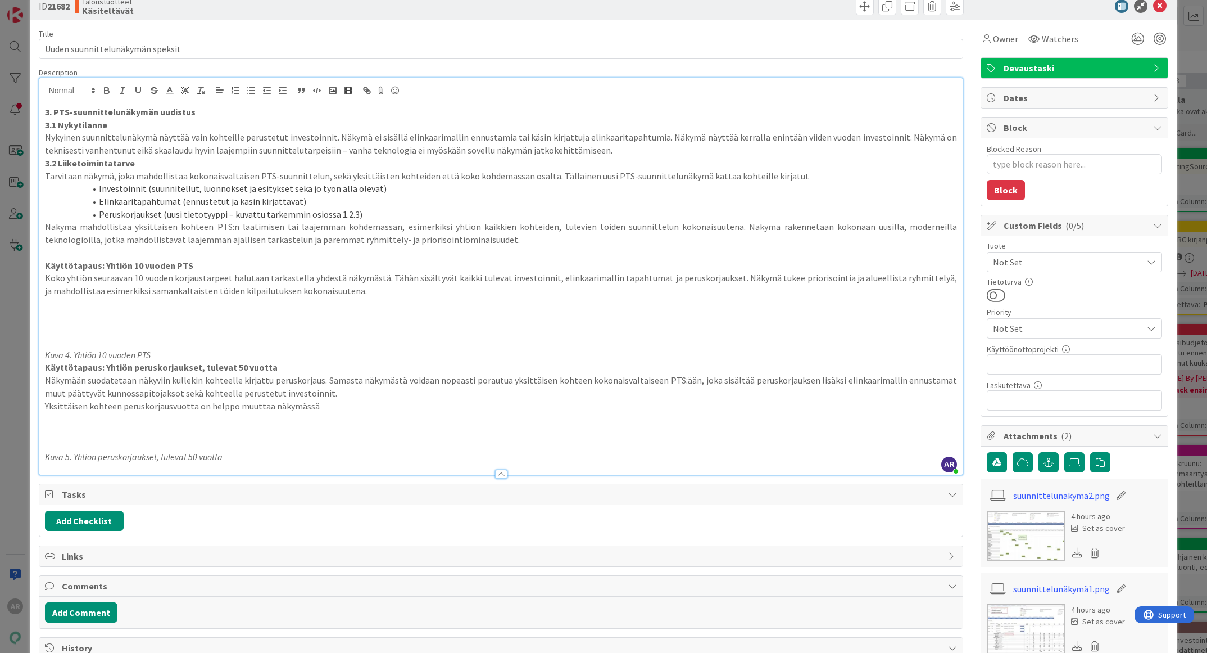
scroll to position [0, 0]
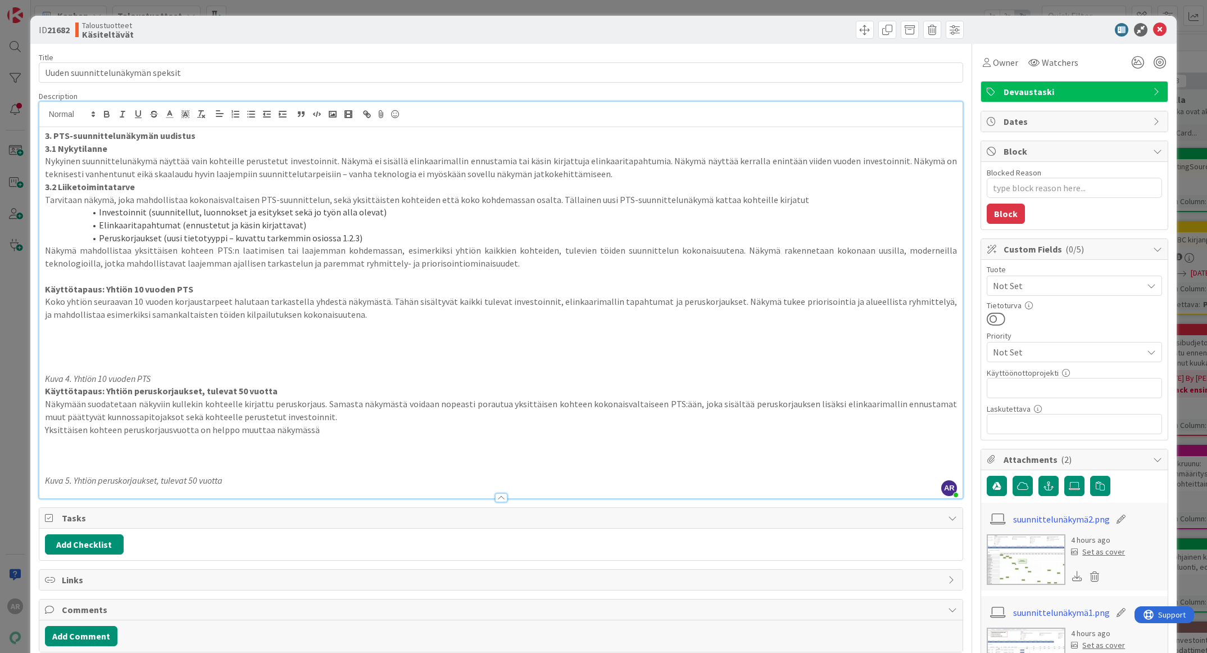
click at [17, 306] on div "ID 21682 Taloustuotteet Käsiteltävät Title 32 / 128 Uuden suunnittelunäkymän sp…" at bounding box center [603, 326] width 1207 height 653
